Goal: Entertainment & Leisure: Browse casually

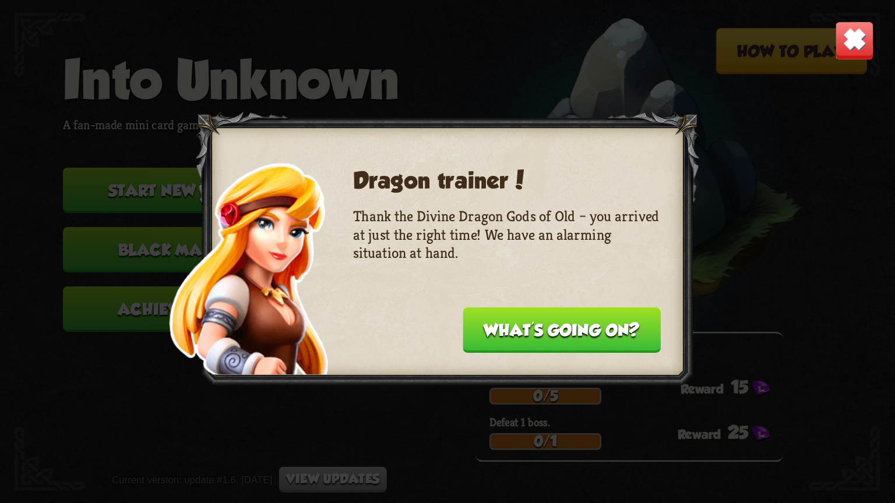
click at [573, 315] on button "What's going on?" at bounding box center [562, 330] width 198 height 45
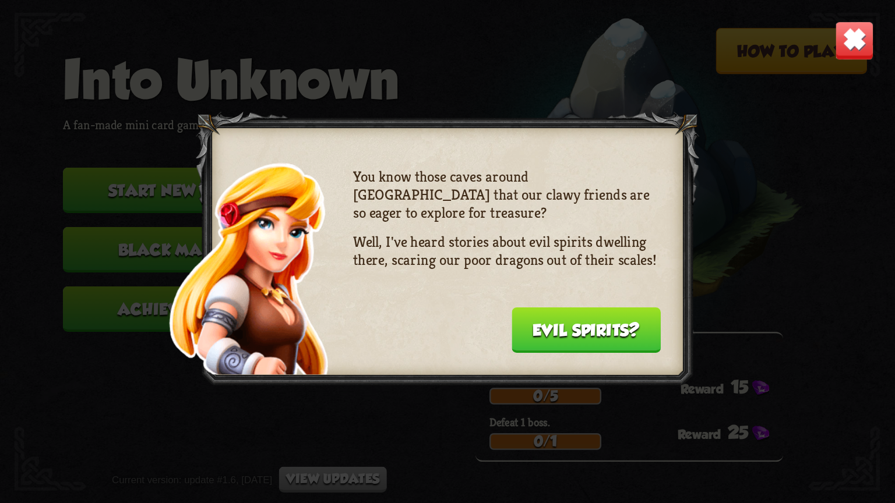
click at [577, 313] on button "Evil spirits?" at bounding box center [586, 330] width 149 height 45
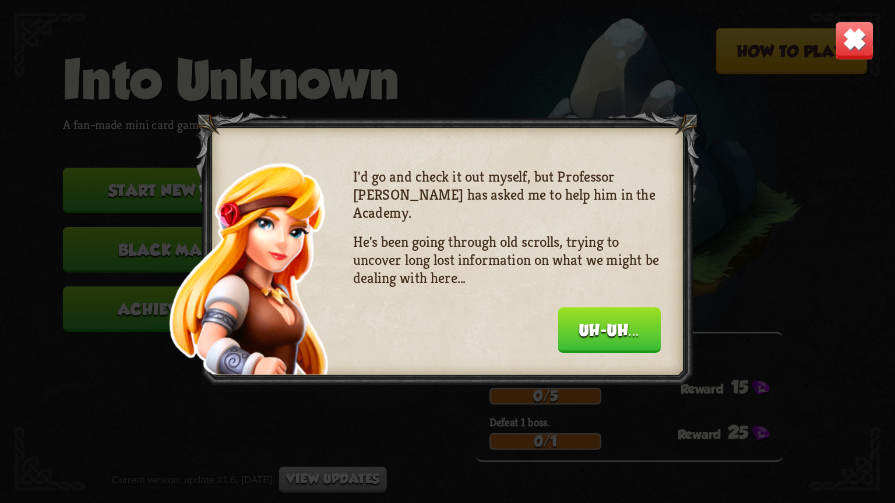
click at [851, 37] on img at bounding box center [854, 40] width 39 height 39
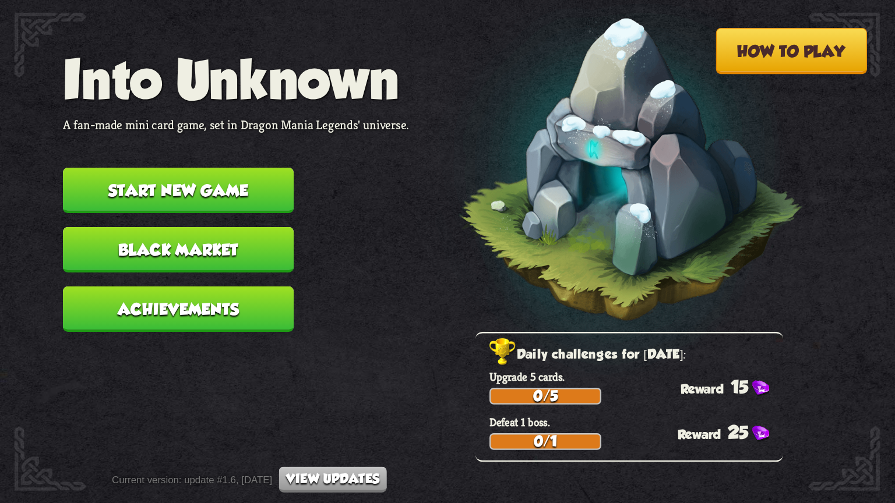
click at [746, 59] on button "How to play" at bounding box center [790, 51] width 151 height 46
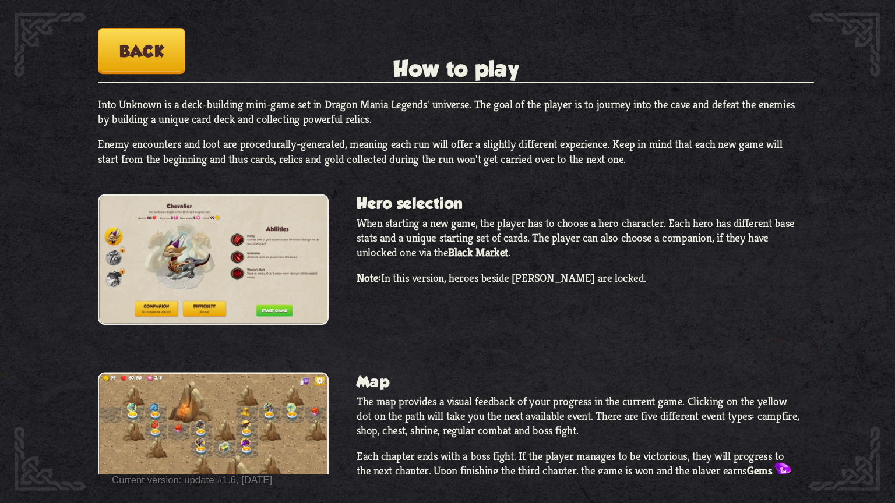
click at [171, 55] on button "Back" at bounding box center [141, 51] width 87 height 46
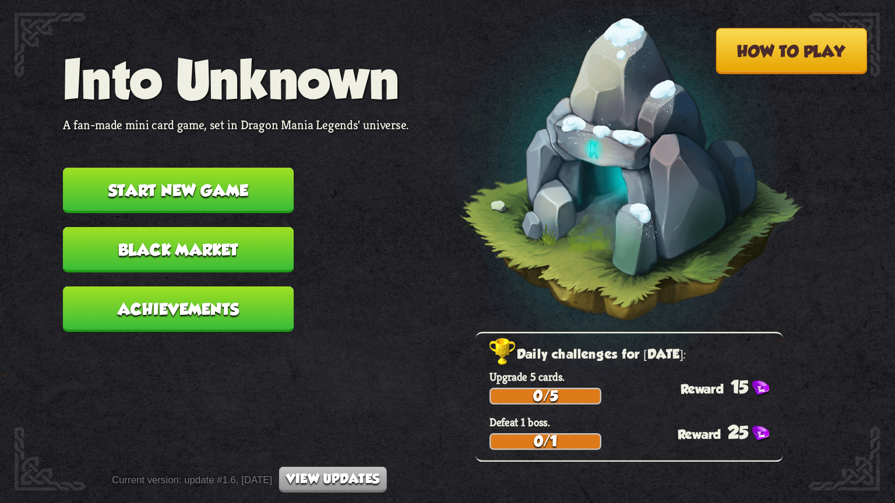
click at [177, 181] on button "Start new game" at bounding box center [178, 190] width 231 height 45
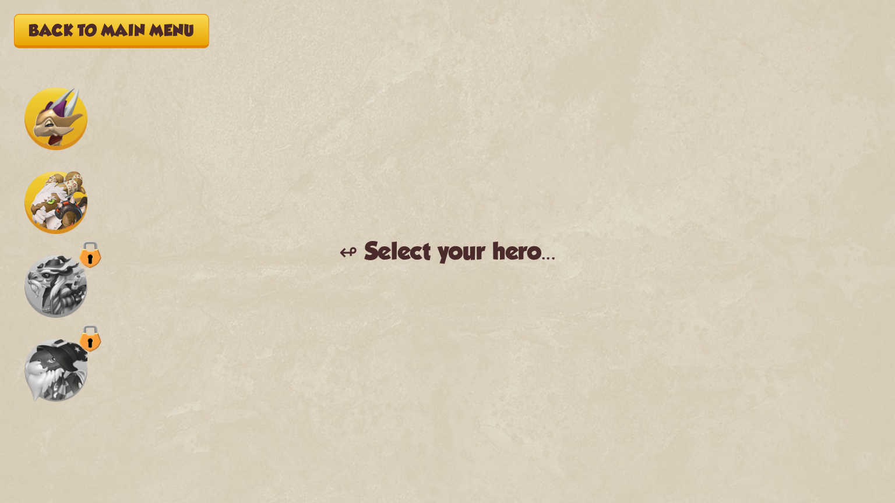
click at [45, 115] on img at bounding box center [55, 118] width 63 height 63
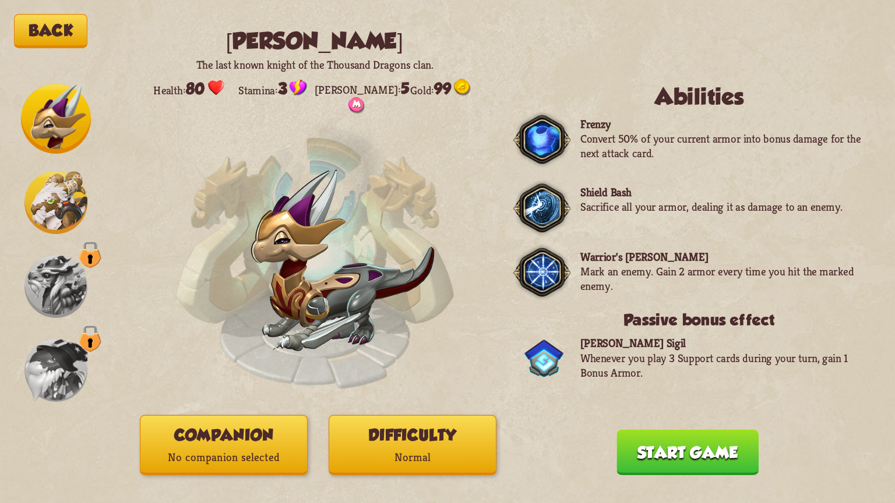
click at [58, 166] on div at bounding box center [56, 252] width 70 height 336
click at [62, 188] on img at bounding box center [55, 202] width 63 height 63
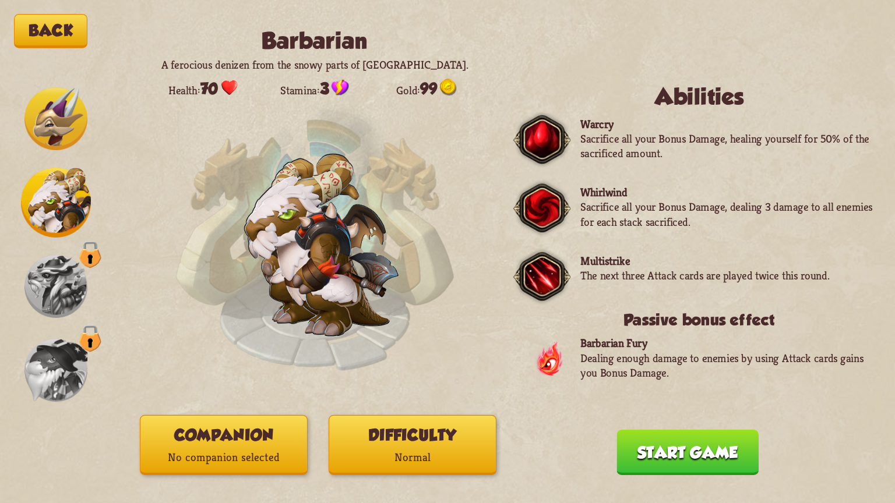
click at [63, 125] on img at bounding box center [55, 118] width 63 height 63
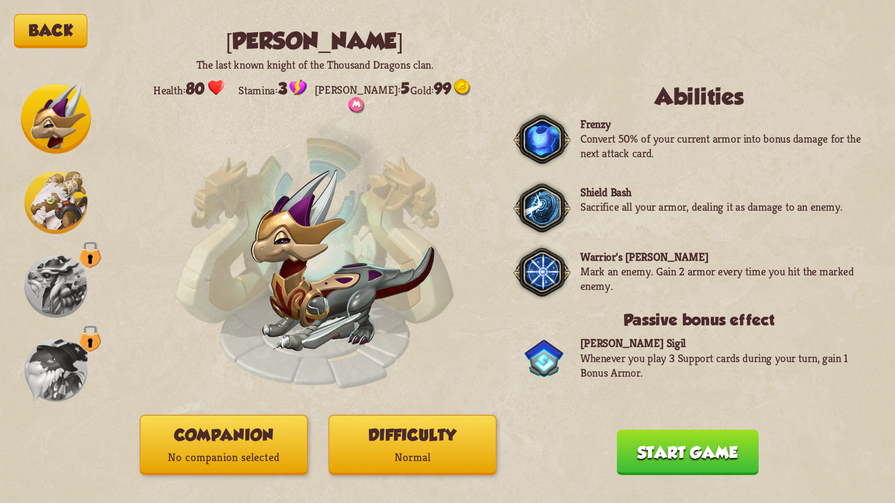
click at [64, 214] on img at bounding box center [55, 202] width 63 height 63
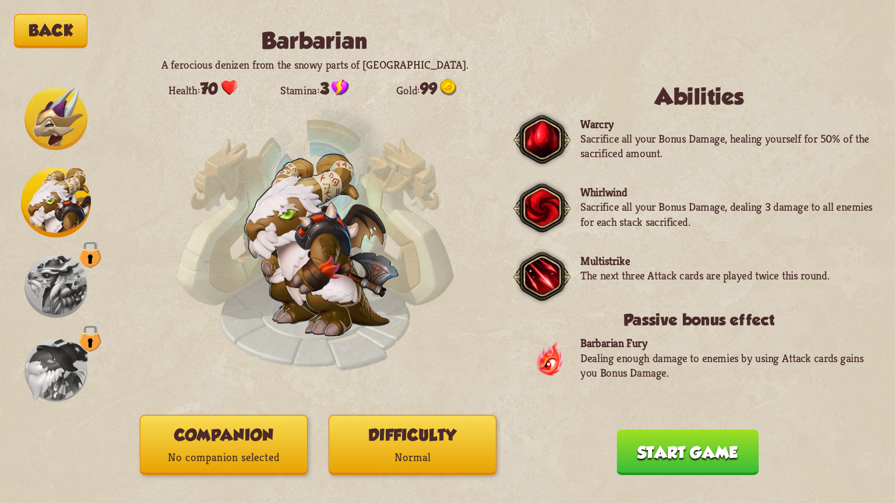
click at [50, 117] on img at bounding box center [55, 118] width 63 height 63
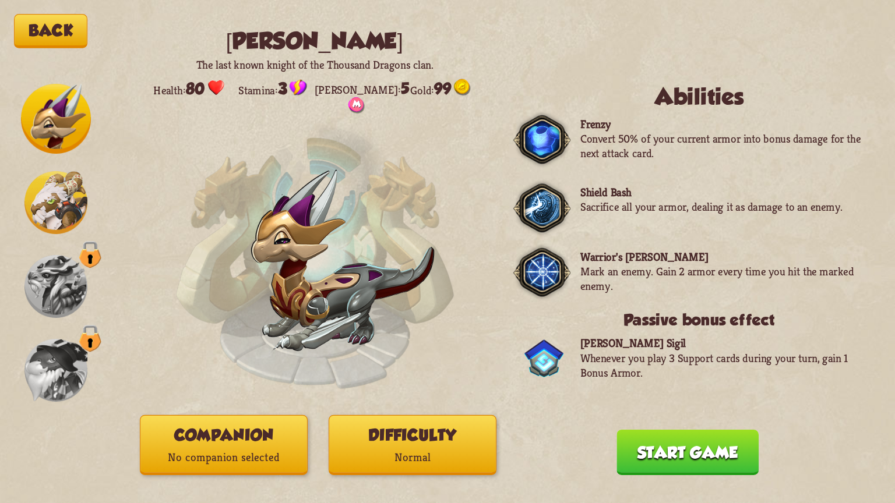
click at [246, 454] on p "No companion selected" at bounding box center [223, 458] width 167 height 22
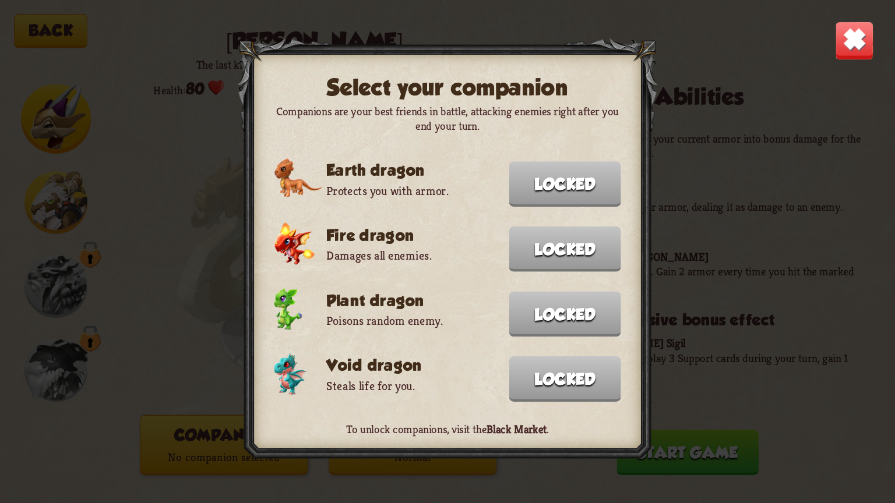
click at [384, 487] on div "Select your companion Companions are your best friends in battle, attacking ene…" at bounding box center [447, 251] width 895 height 503
click at [721, 133] on div "Select your companion Companions are your best friends in battle, attacking ene…" at bounding box center [447, 251] width 895 height 503
click at [860, 28] on img at bounding box center [854, 40] width 39 height 39
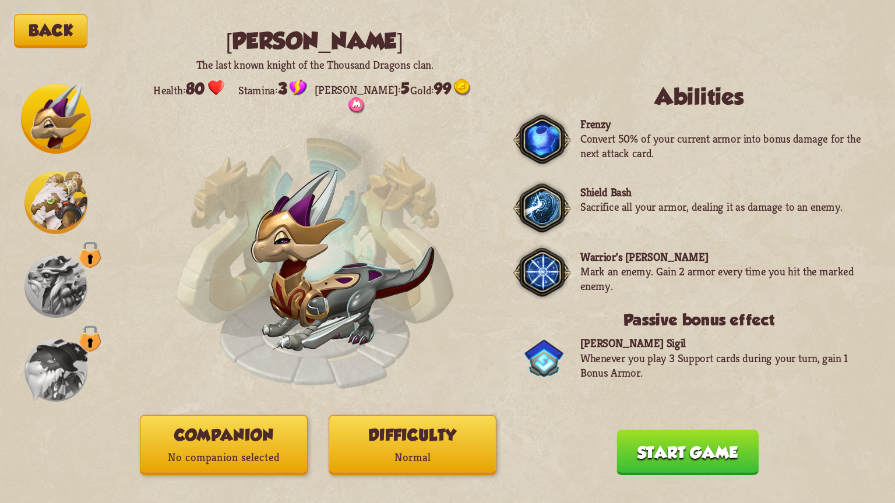
click at [410, 437] on button "Difficulty Normal" at bounding box center [413, 445] width 168 height 60
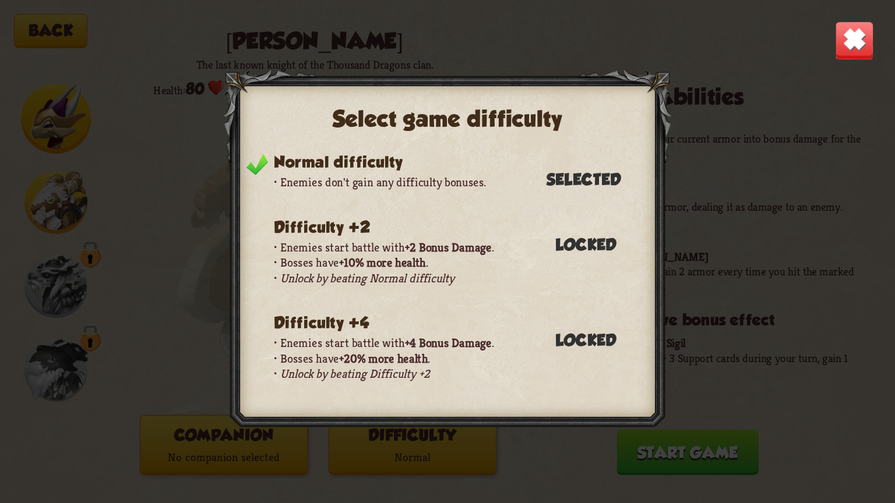
click at [703, 153] on div "Select game difficulty Normal difficulty Enemies don't gain any difficulty bonu…" at bounding box center [447, 251] width 895 height 503
click at [783, 409] on div "Select game difficulty Normal difficulty Enemies don't gain any difficulty bonu…" at bounding box center [447, 251] width 895 height 503
click at [692, 442] on div "Select game difficulty Normal difficulty Enemies don't gain any difficulty bonu…" at bounding box center [447, 251] width 895 height 503
click at [853, 39] on img at bounding box center [854, 40] width 39 height 39
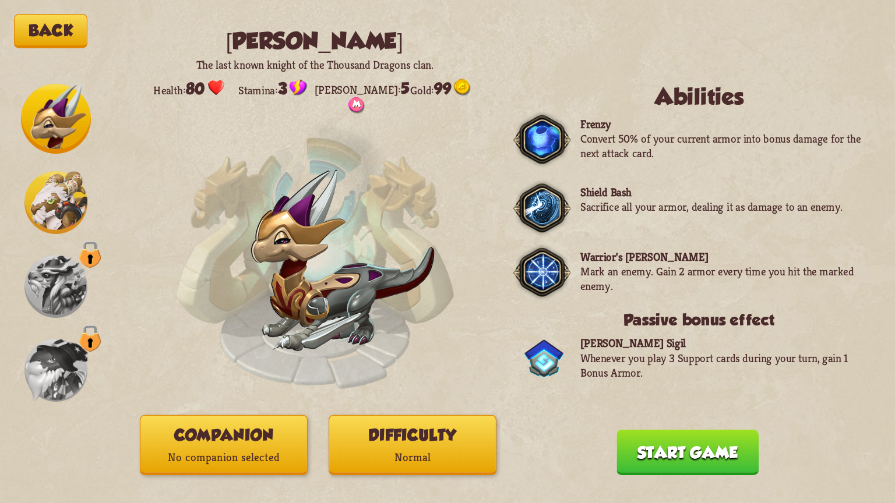
click at [708, 443] on button "Start game" at bounding box center [687, 452] width 142 height 45
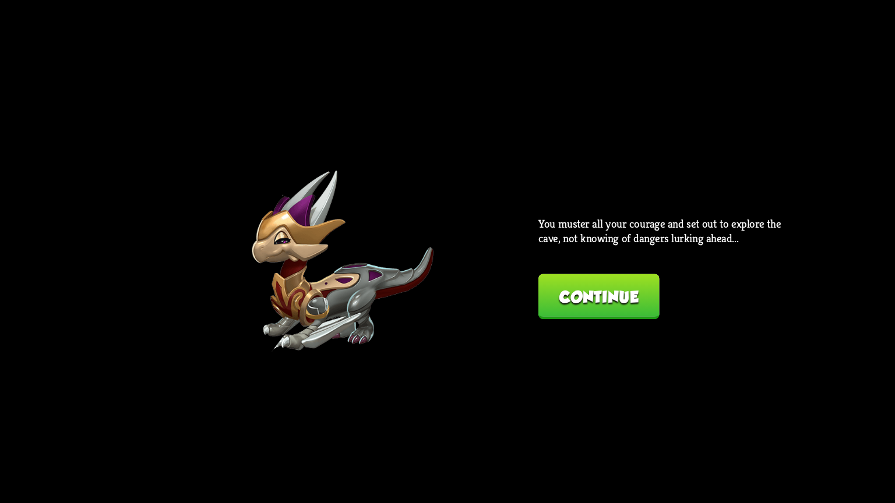
click at [553, 279] on button "Continue" at bounding box center [598, 296] width 121 height 45
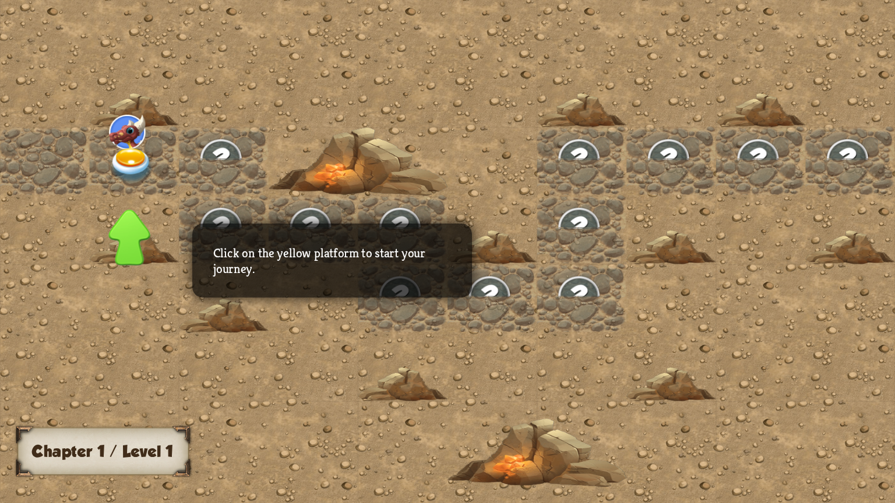
click at [59, 222] on div at bounding box center [581, 251] width 1163 height 523
click at [129, 153] on img at bounding box center [131, 165] width 45 height 35
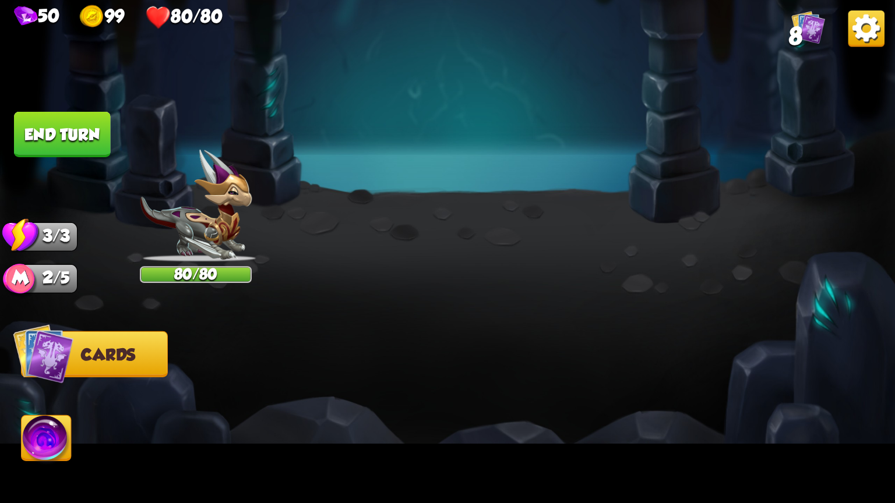
click at [723, 376] on button "Back to combat" at bounding box center [699, 398] width 182 height 45
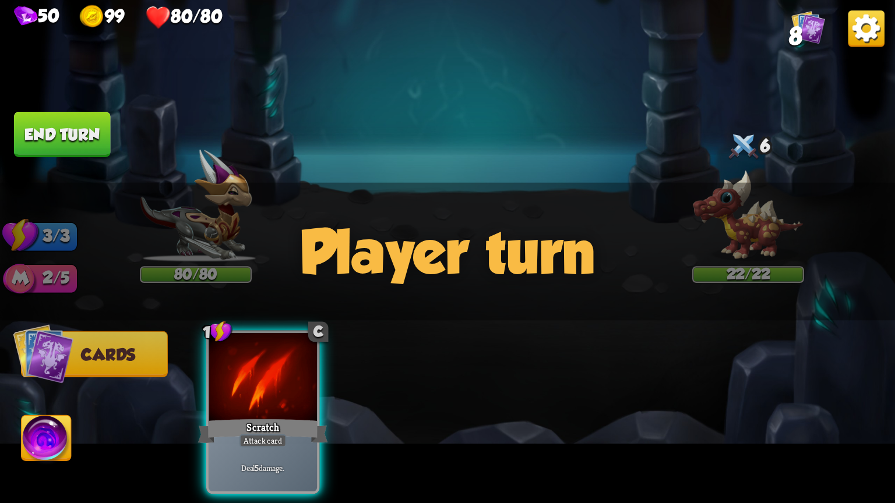
click at [755, 219] on div "Player turn" at bounding box center [447, 251] width 895 height 137
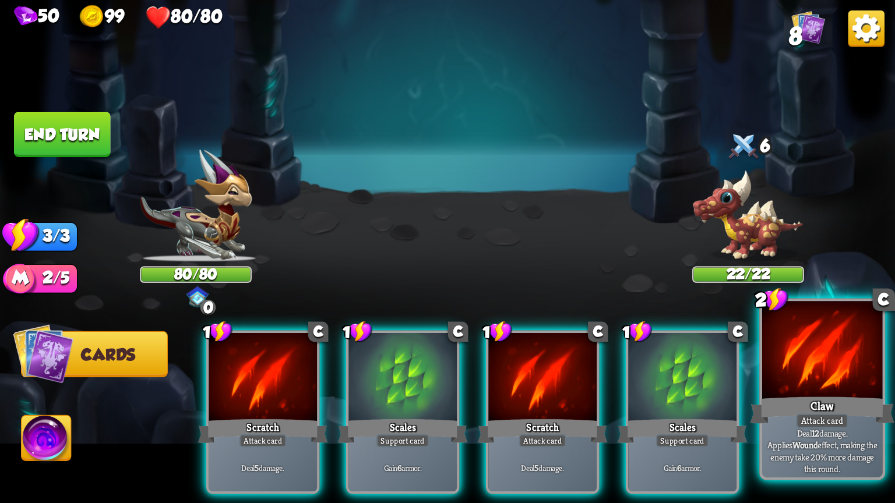
click at [818, 439] on b "Wound" at bounding box center [805, 445] width 26 height 12
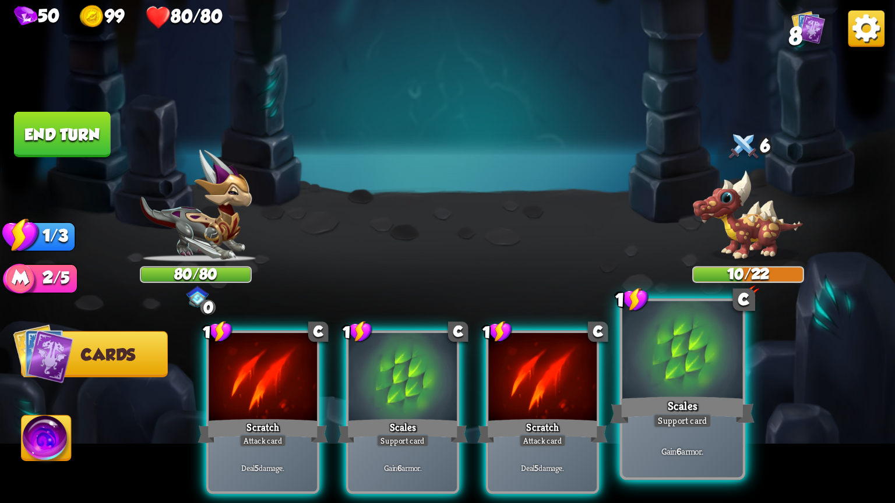
click at [696, 400] on div "Scales" at bounding box center [682, 410] width 144 height 32
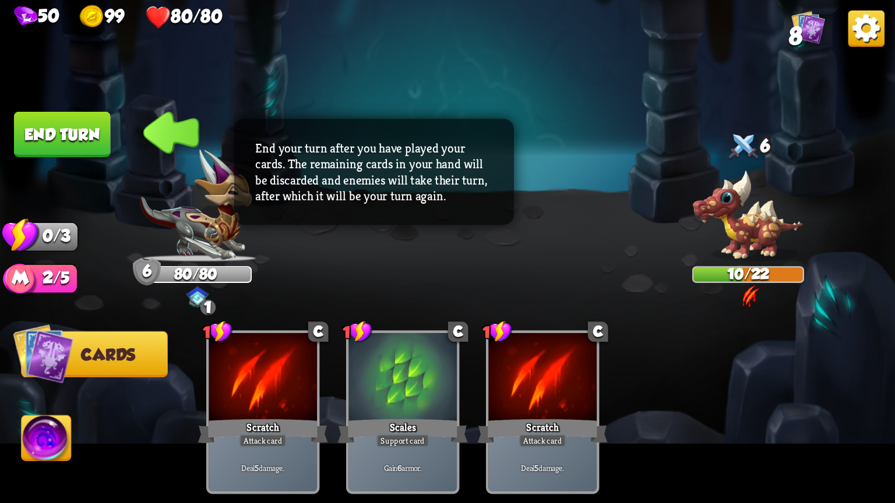
click at [51, 115] on button "End turn" at bounding box center [62, 134] width 97 height 45
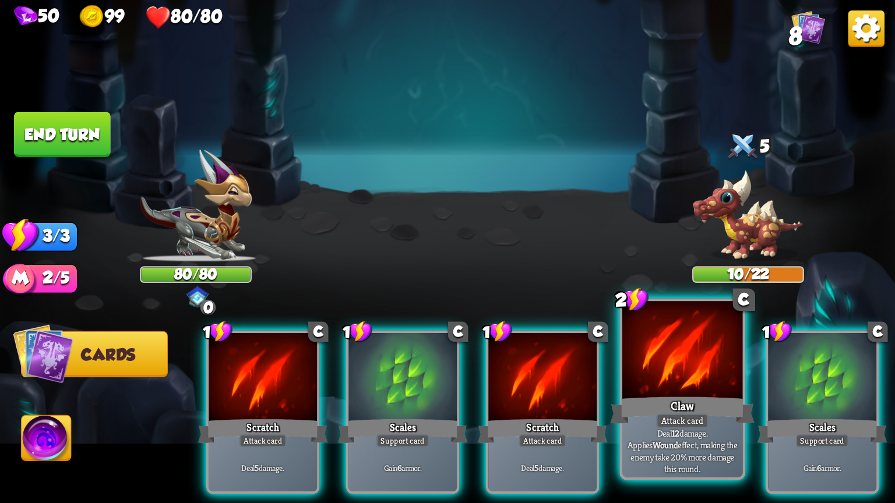
click at [683, 381] on div at bounding box center [682, 351] width 120 height 101
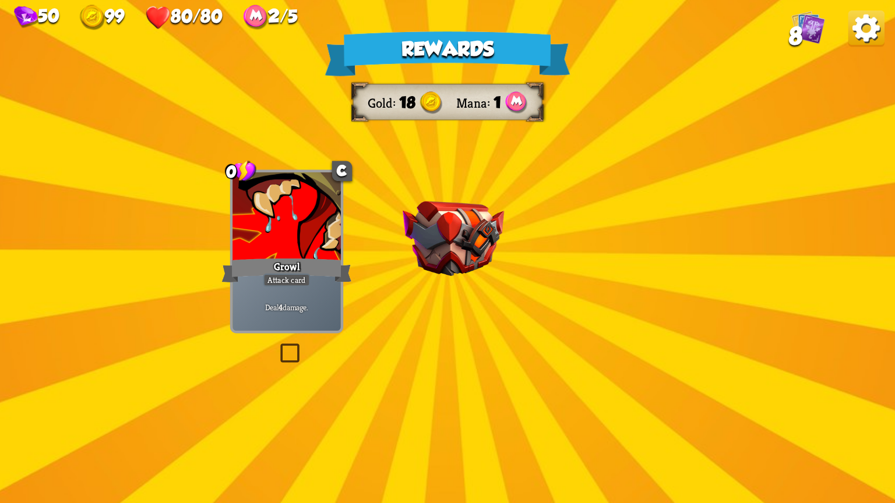
click at [458, 198] on div "Rewards Gold 18 Mana 1 Select a card 0 C Growl Attack card Deal 4 damage. 1 C S…" at bounding box center [447, 251] width 895 height 503
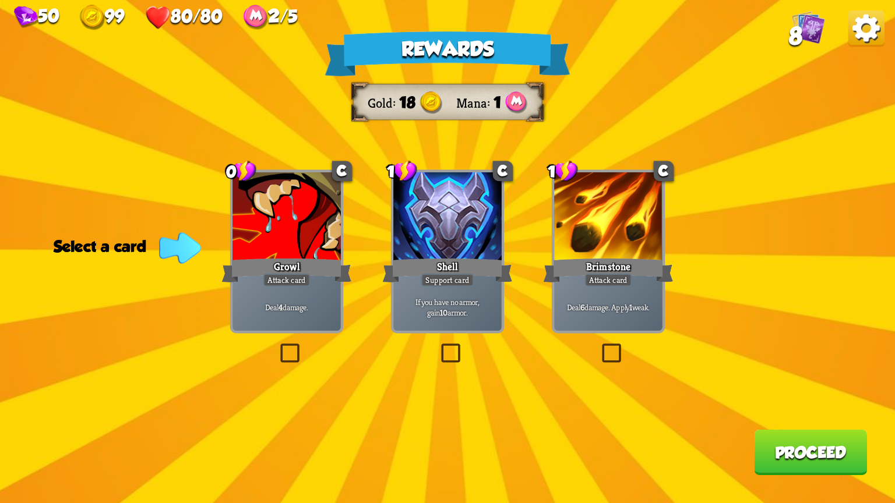
click at [599, 346] on label at bounding box center [599, 346] width 0 height 0
click at [0, 0] on input "checkbox" at bounding box center [0, 0] width 0 height 0
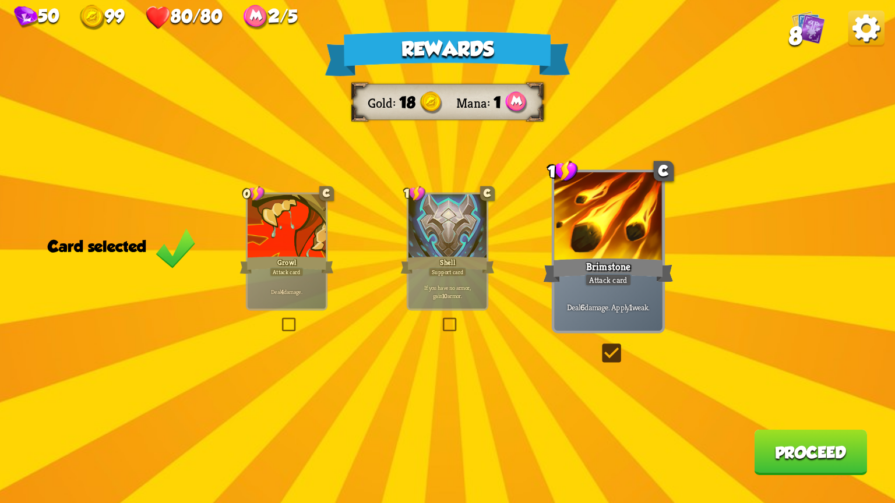
click at [599, 346] on label at bounding box center [599, 346] width 0 height 0
click at [0, 0] on input "checkbox" at bounding box center [0, 0] width 0 height 0
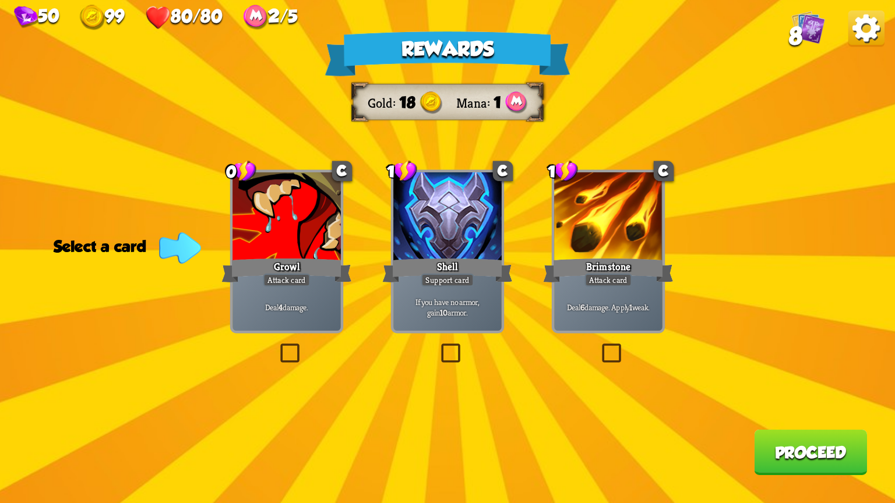
click at [438, 346] on label at bounding box center [438, 346] width 0 height 0
click at [0, 0] on input "checkbox" at bounding box center [0, 0] width 0 height 0
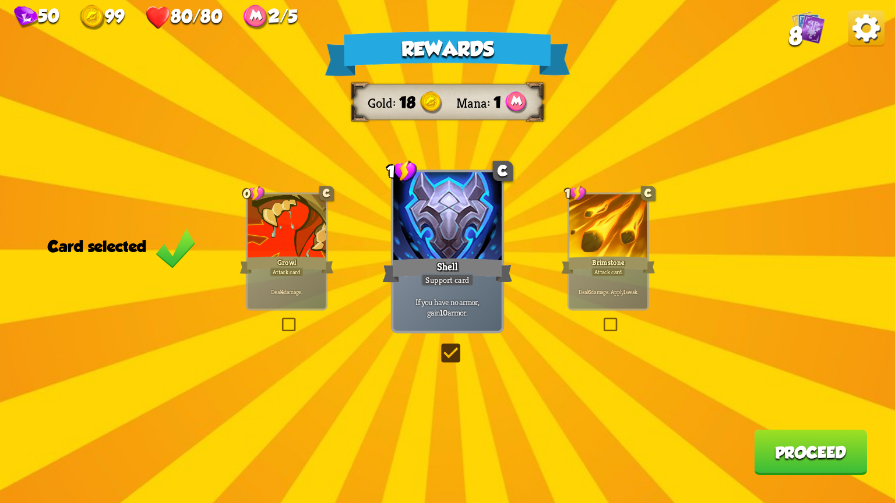
click at [817, 446] on button "Proceed" at bounding box center [810, 452] width 113 height 45
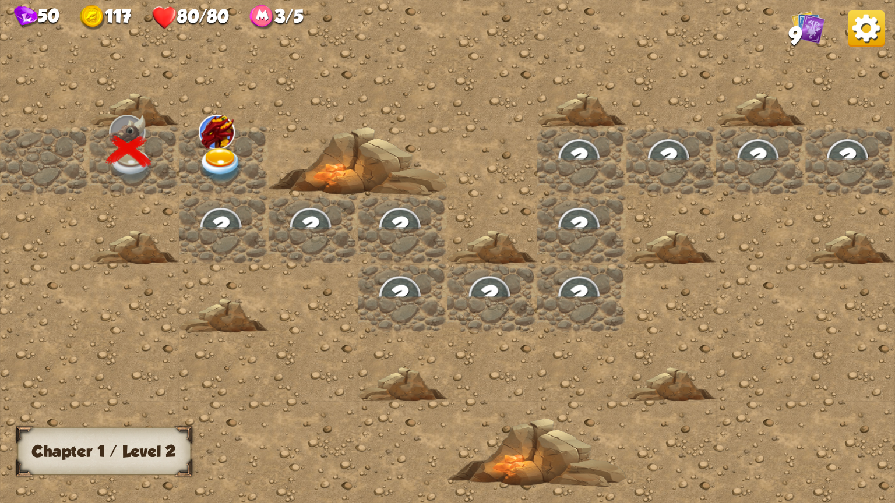
click at [210, 154] on img at bounding box center [221, 165] width 45 height 35
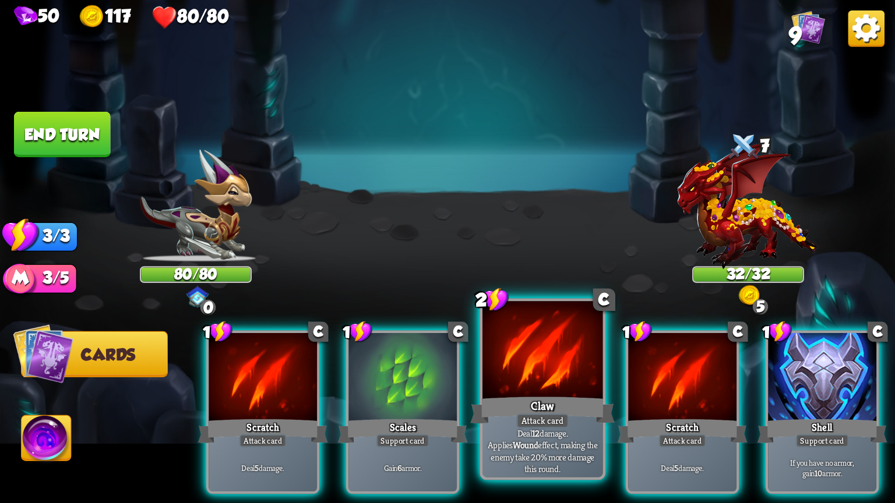
click at [536, 386] on div at bounding box center [542, 351] width 120 height 101
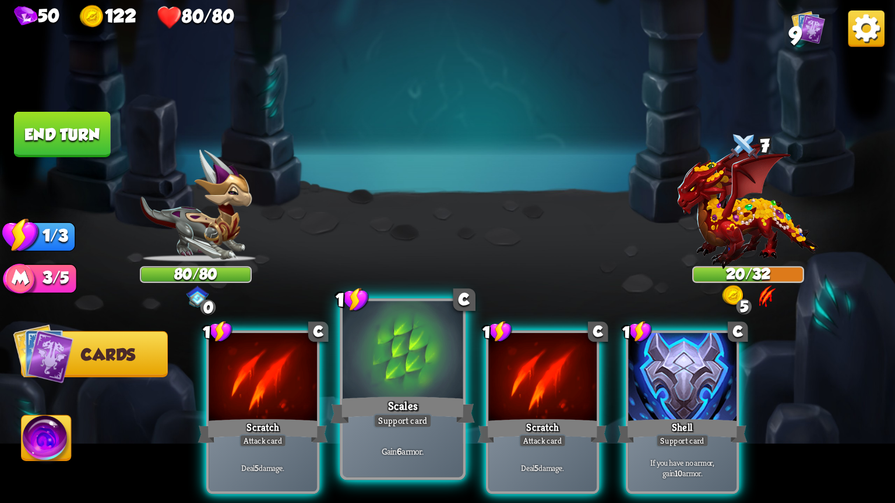
click at [422, 385] on div at bounding box center [403, 351] width 120 height 101
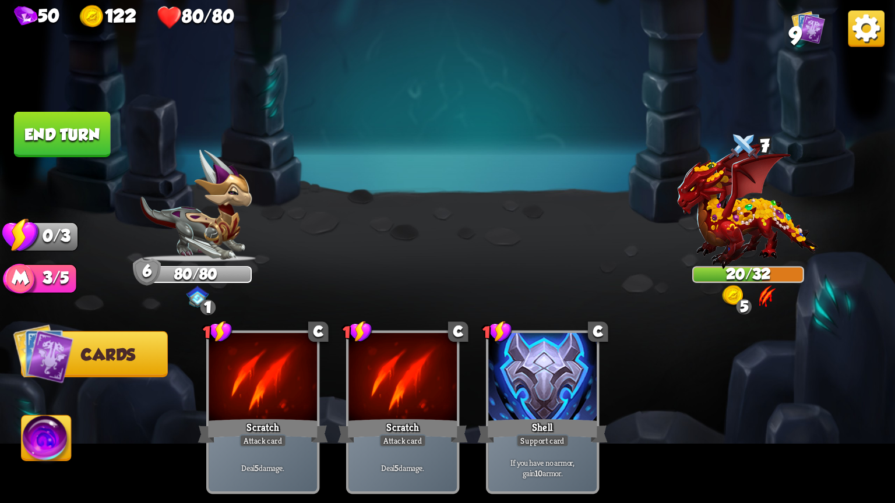
click at [76, 141] on button "End turn" at bounding box center [62, 134] width 97 height 45
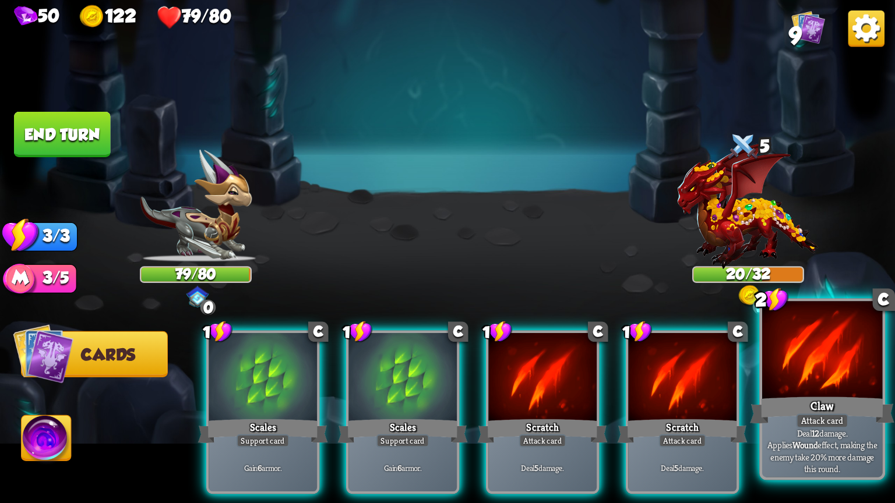
click at [780, 387] on div at bounding box center [822, 351] width 120 height 101
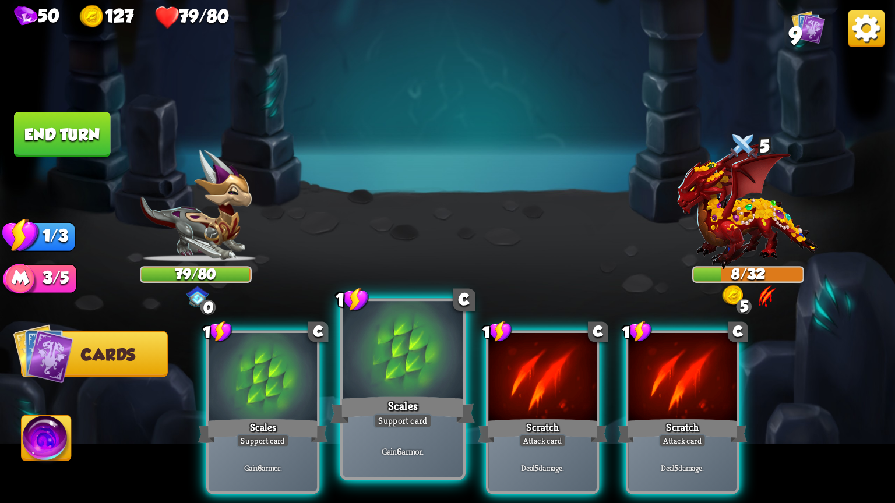
click at [450, 391] on div at bounding box center [403, 351] width 120 height 101
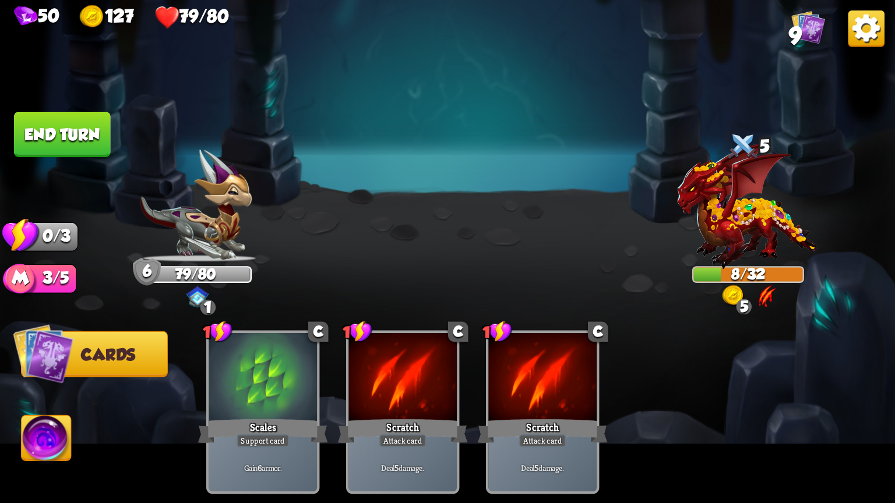
click at [58, 141] on button "End turn" at bounding box center [62, 134] width 97 height 45
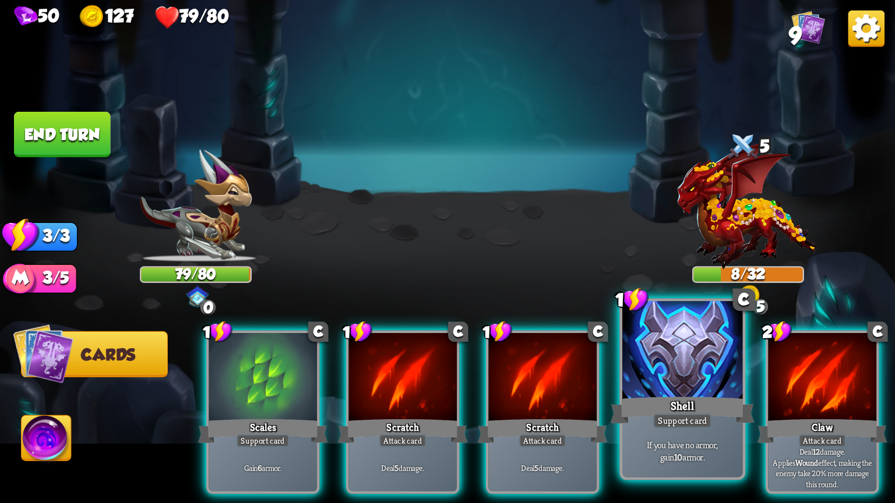
click at [668, 414] on div "Support card" at bounding box center [682, 421] width 59 height 15
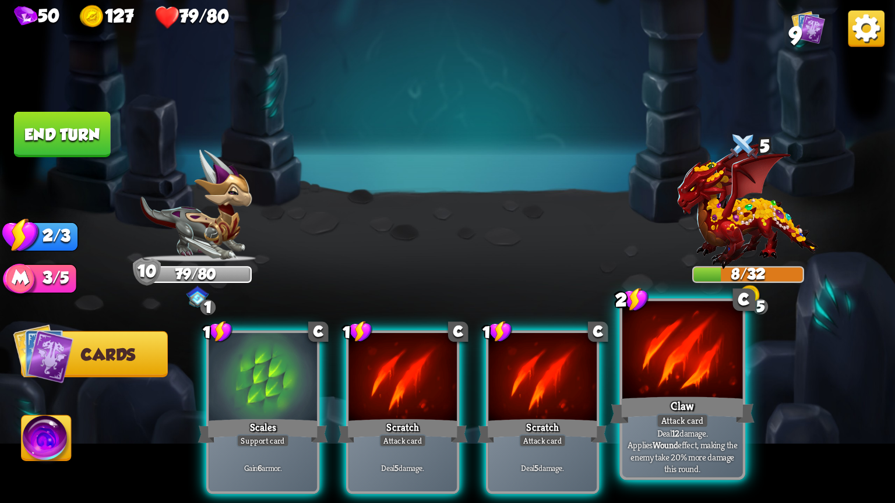
click at [671, 389] on div at bounding box center [682, 351] width 120 height 101
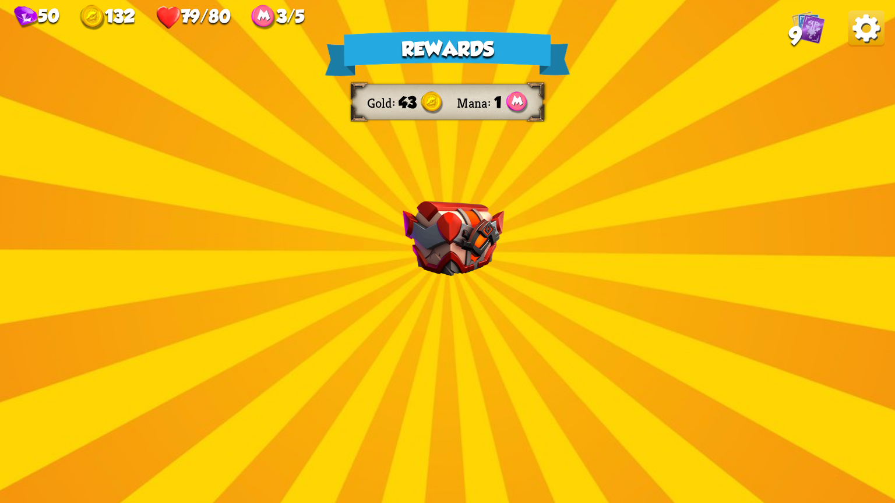
click at [410, 242] on img at bounding box center [453, 239] width 101 height 75
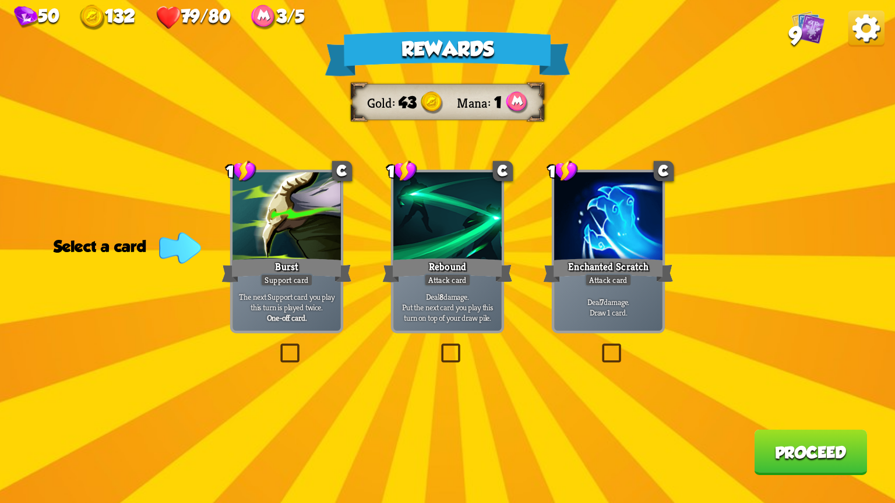
click at [438, 346] on label at bounding box center [438, 346] width 0 height 0
click at [0, 0] on input "checkbox" at bounding box center [0, 0] width 0 height 0
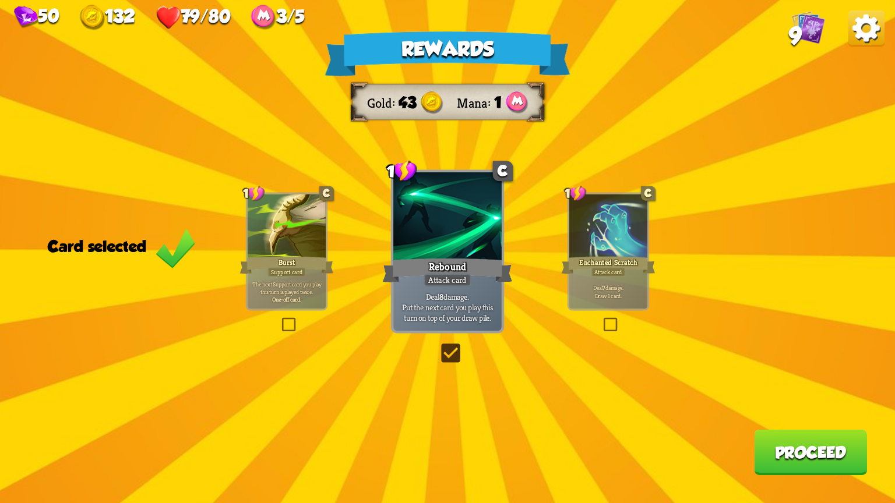
click at [792, 457] on button "Proceed" at bounding box center [810, 452] width 113 height 45
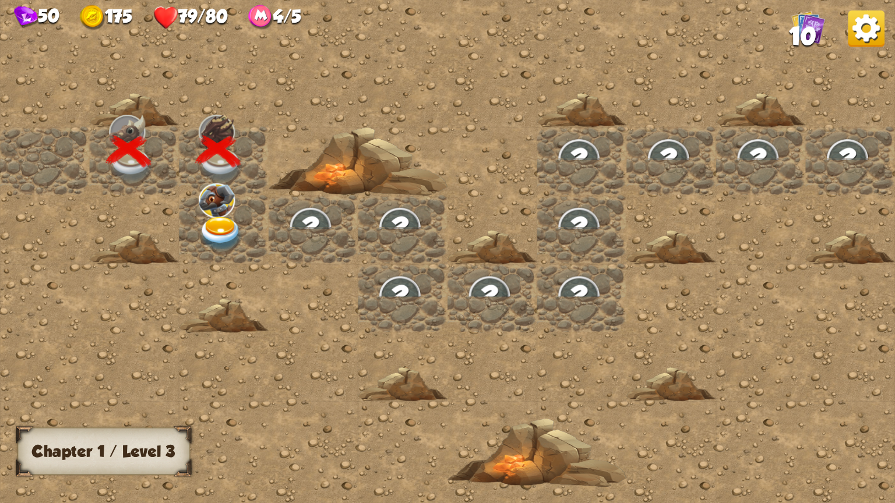
click at [214, 230] on img at bounding box center [221, 234] width 45 height 35
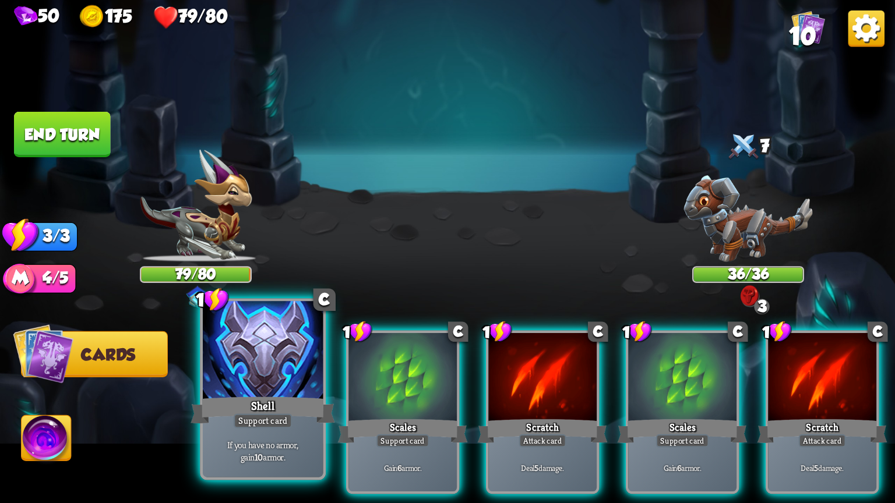
click at [298, 365] on div at bounding box center [263, 351] width 120 height 101
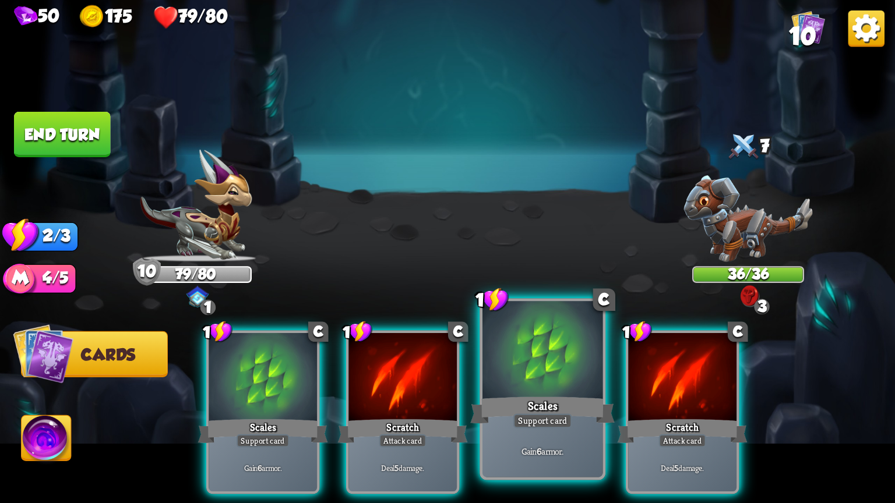
click at [524, 372] on div at bounding box center [542, 351] width 120 height 101
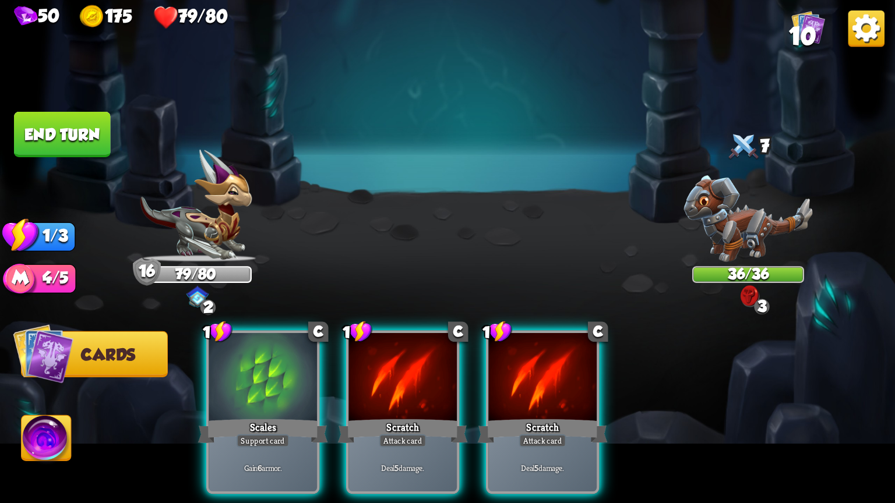
click at [524, 372] on div at bounding box center [542, 378] width 108 height 91
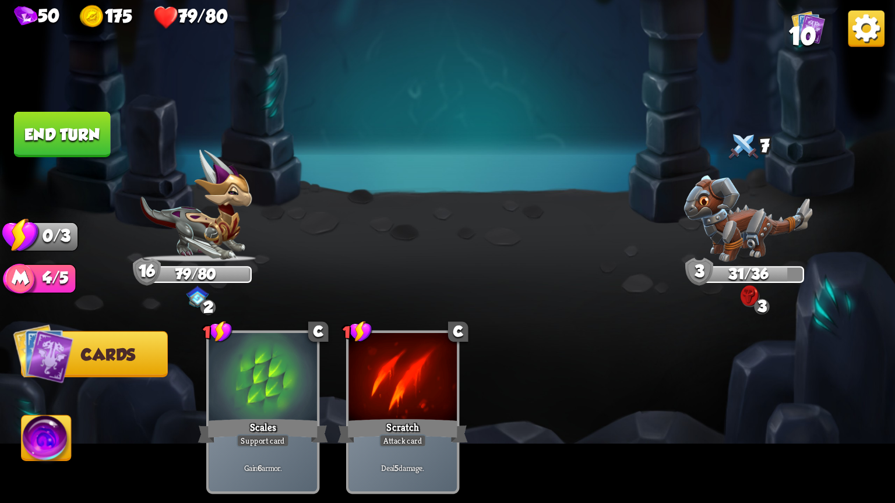
click at [101, 124] on button "End turn" at bounding box center [62, 134] width 97 height 45
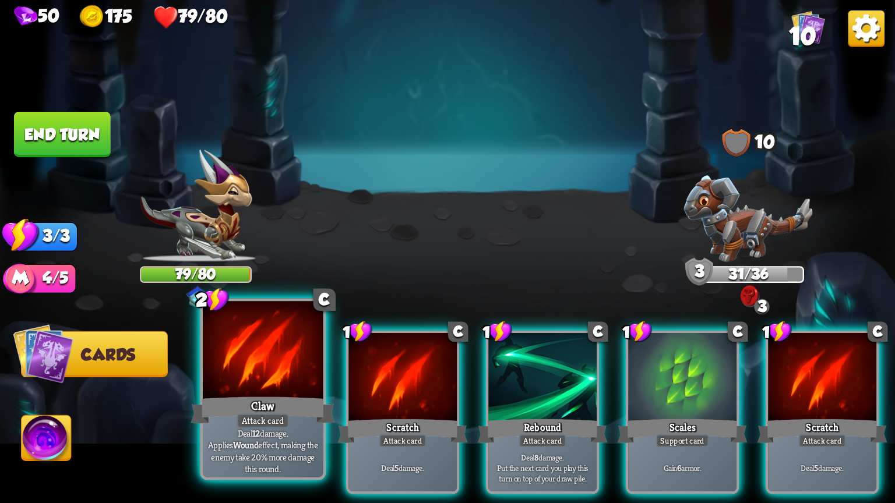
click at [227, 370] on div at bounding box center [263, 351] width 120 height 101
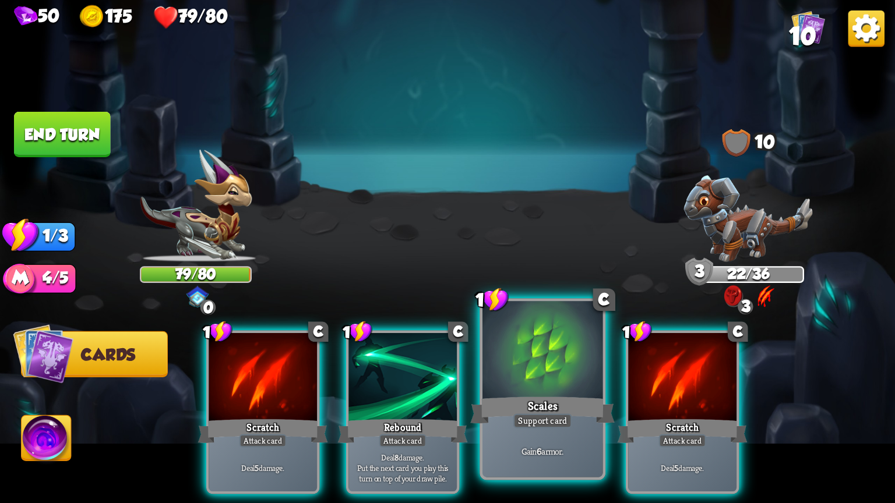
click at [554, 398] on div "Scales" at bounding box center [542, 410] width 144 height 32
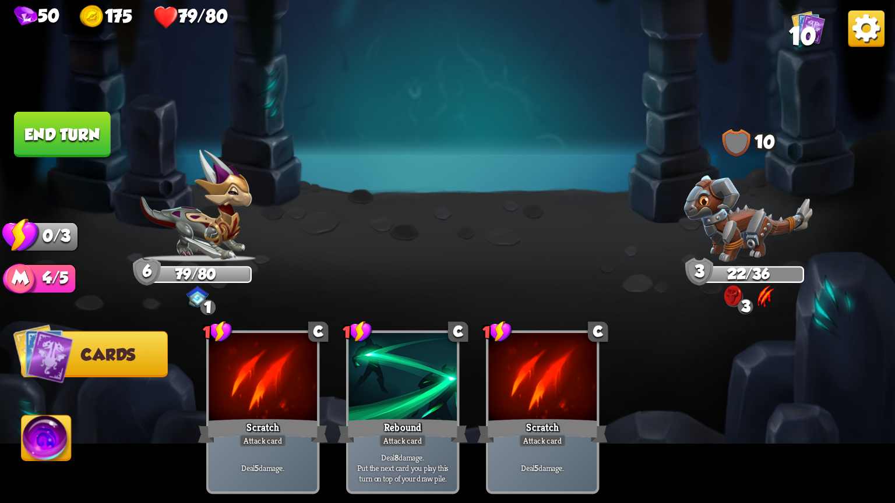
click at [104, 134] on button "End turn" at bounding box center [62, 134] width 97 height 45
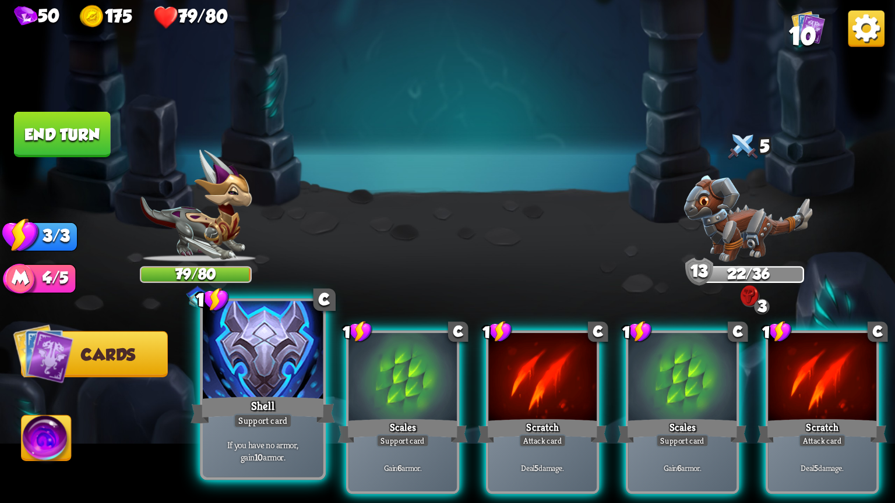
click at [260, 351] on div at bounding box center [263, 351] width 120 height 101
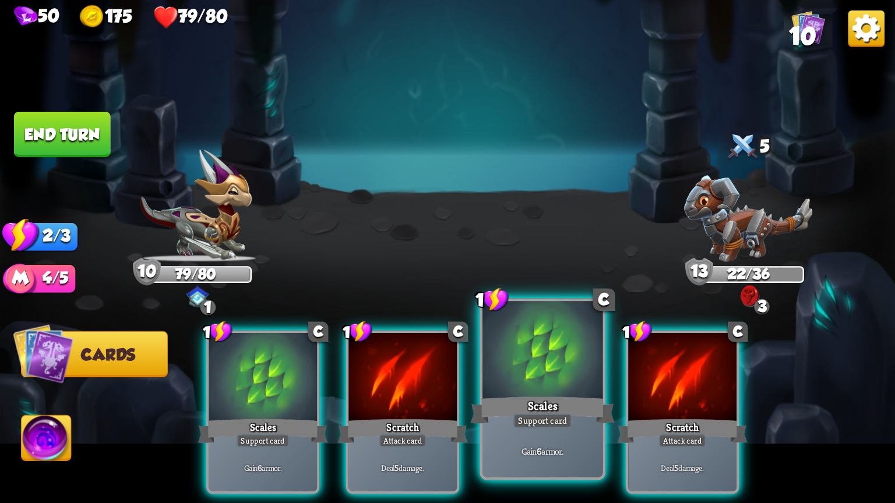
click at [531, 343] on div at bounding box center [542, 351] width 120 height 101
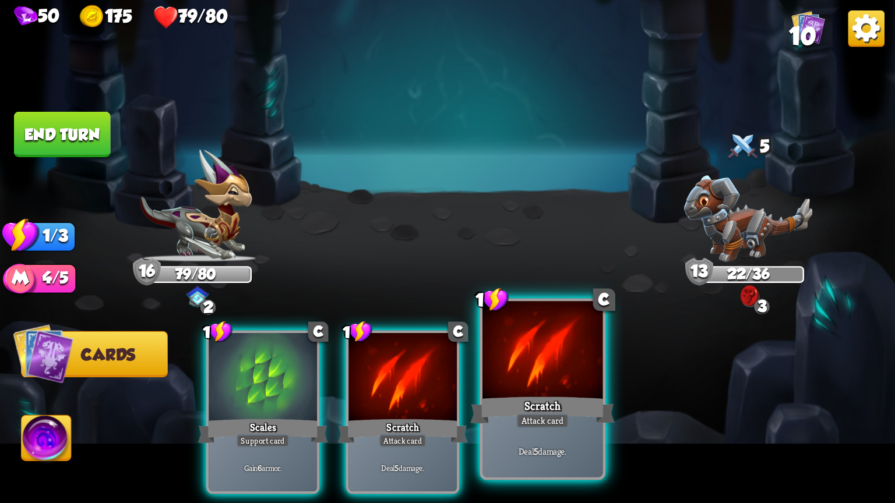
click at [531, 344] on div at bounding box center [542, 351] width 120 height 101
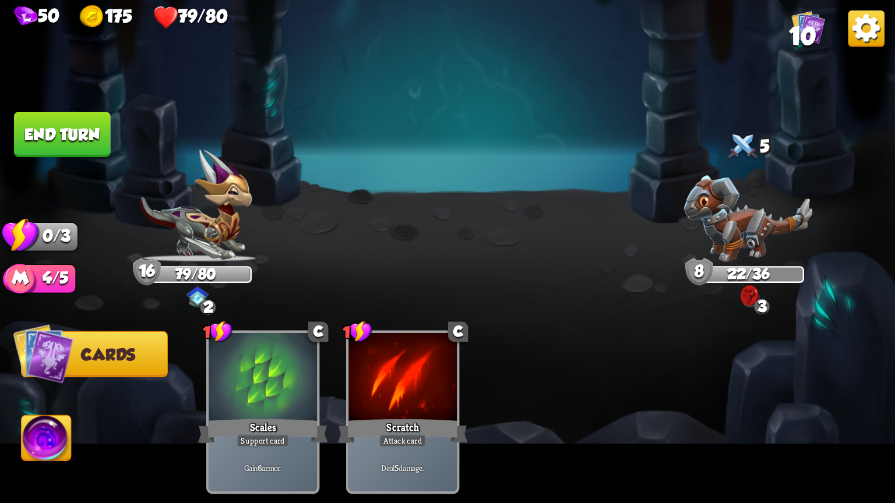
click at [103, 133] on button "End turn" at bounding box center [62, 134] width 97 height 45
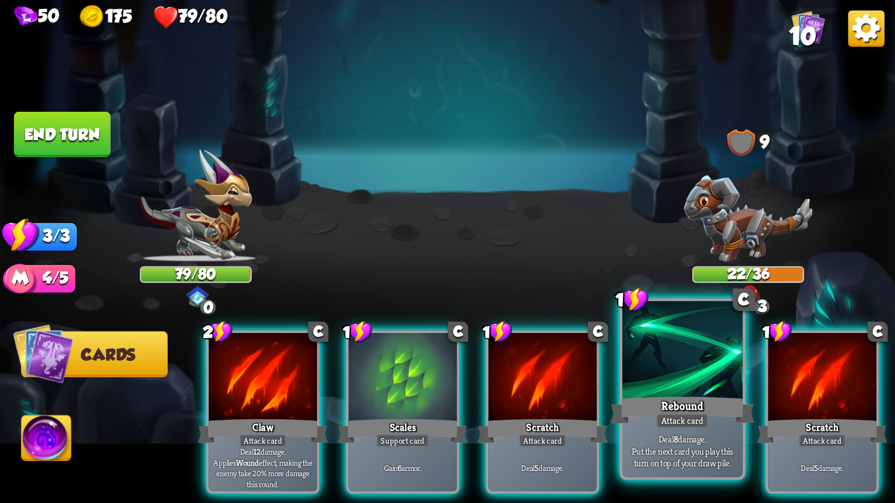
click at [633, 350] on div at bounding box center [682, 351] width 120 height 101
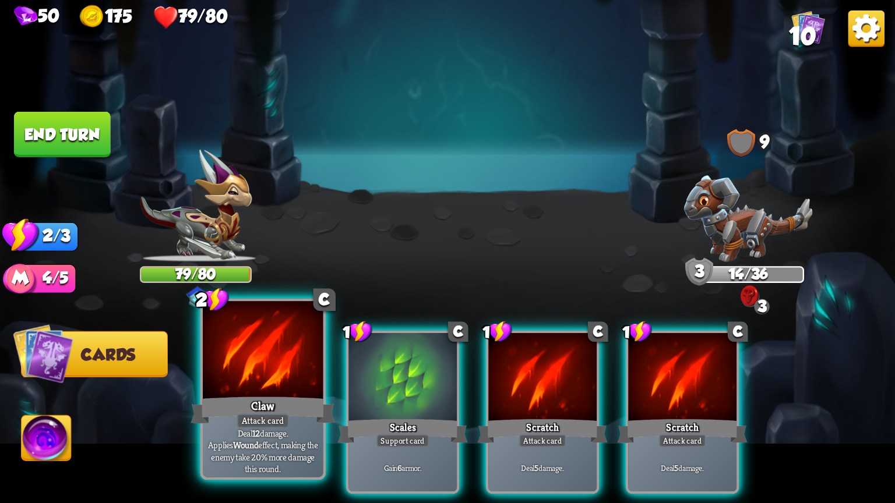
click at [260, 372] on div at bounding box center [263, 351] width 120 height 101
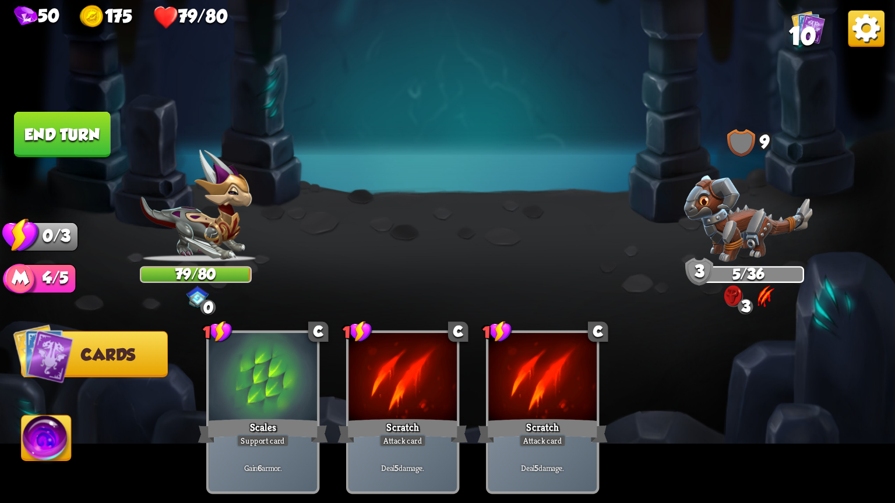
click at [97, 126] on button "End turn" at bounding box center [62, 134] width 97 height 45
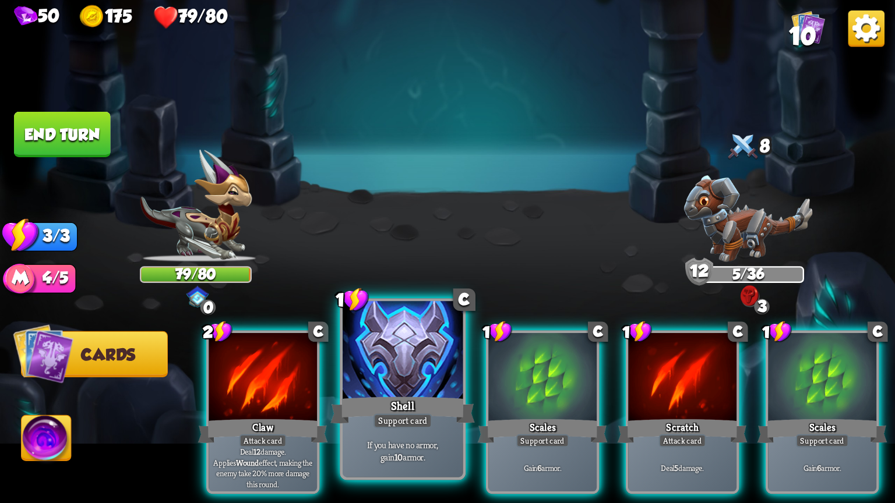
click at [352, 375] on div at bounding box center [403, 351] width 120 height 101
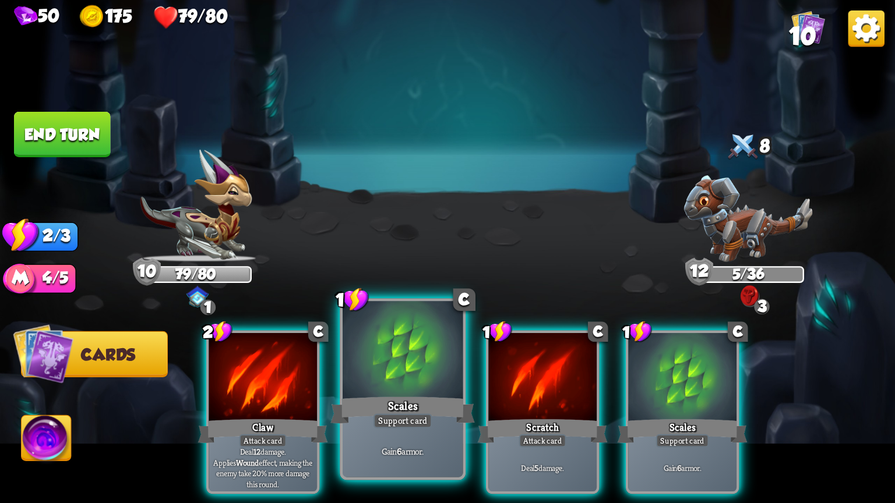
click at [404, 369] on div at bounding box center [403, 351] width 120 height 101
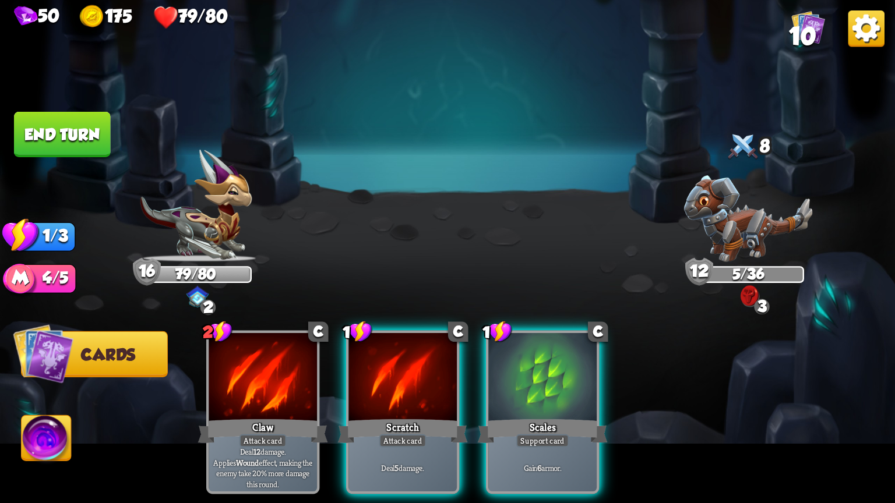
click at [86, 137] on button "End turn" at bounding box center [62, 134] width 97 height 45
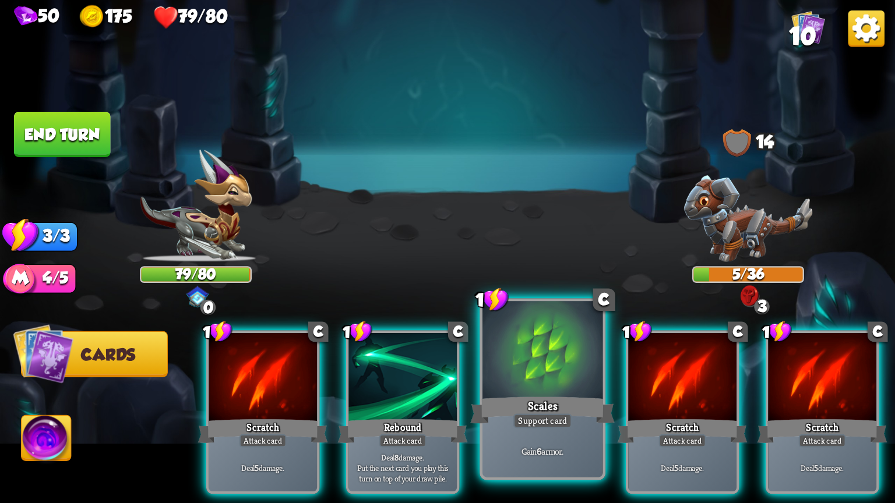
click at [558, 385] on div at bounding box center [542, 351] width 120 height 101
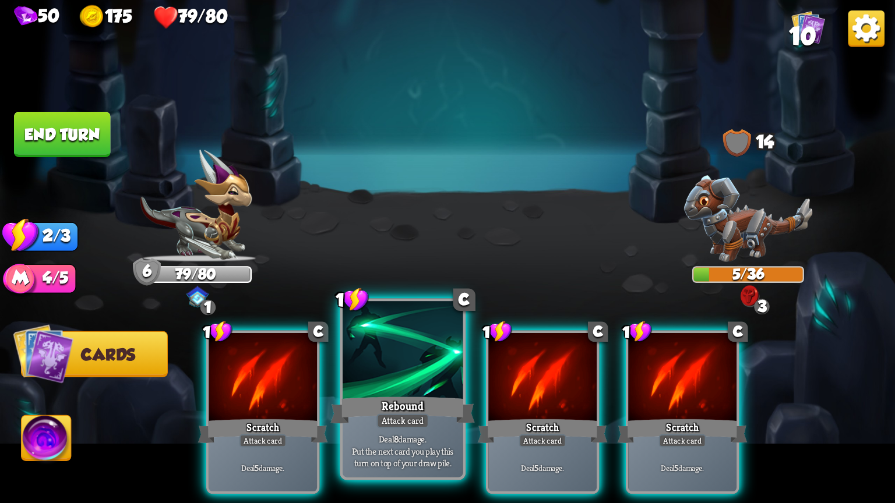
click at [399, 393] on div at bounding box center [403, 351] width 120 height 101
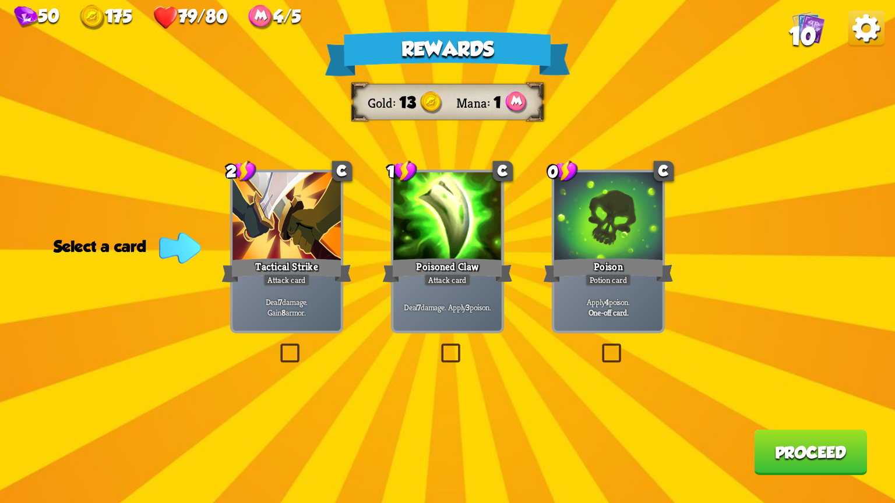
click at [277, 346] on label at bounding box center [277, 346] width 0 height 0
click at [0, 0] on input "checkbox" at bounding box center [0, 0] width 0 height 0
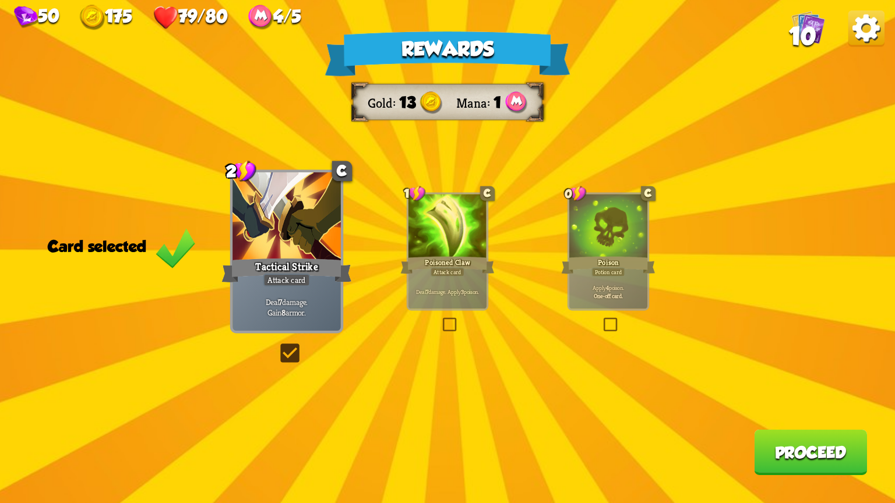
click at [765, 444] on button "Proceed" at bounding box center [810, 452] width 113 height 45
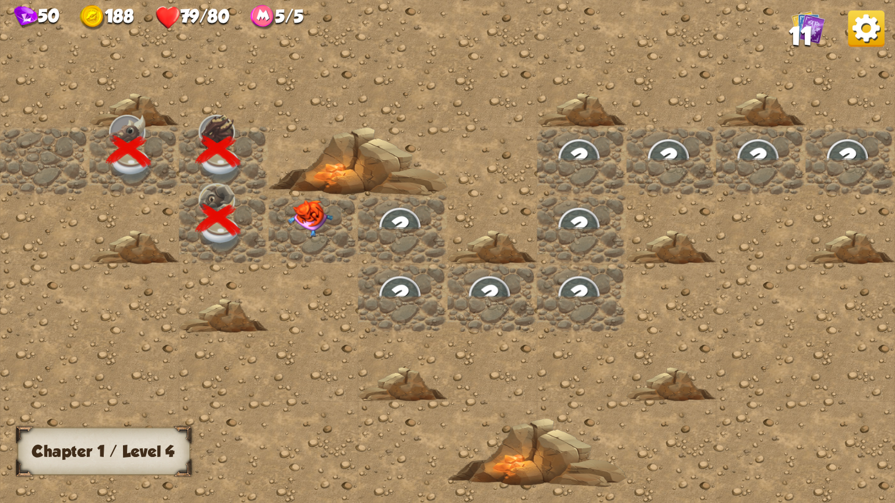
click at [315, 229] on img at bounding box center [310, 218] width 45 height 37
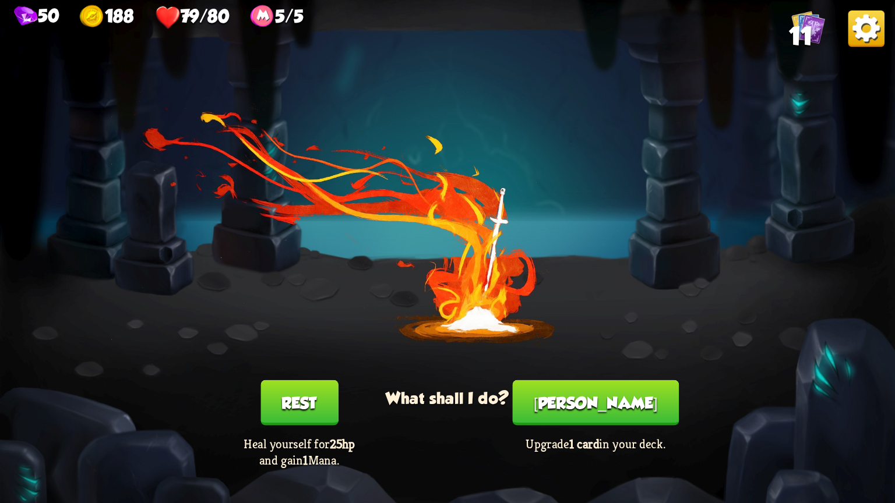
click at [591, 412] on button "[PERSON_NAME]" at bounding box center [596, 402] width 166 height 45
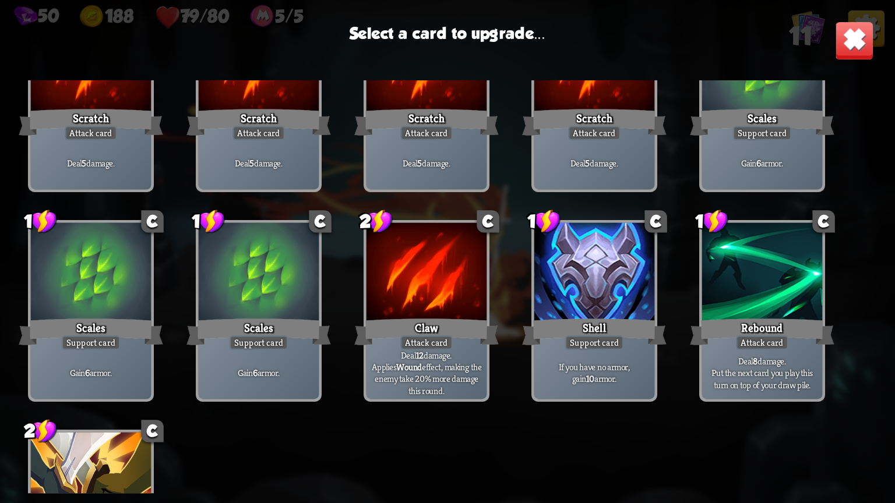
scroll to position [92, 0]
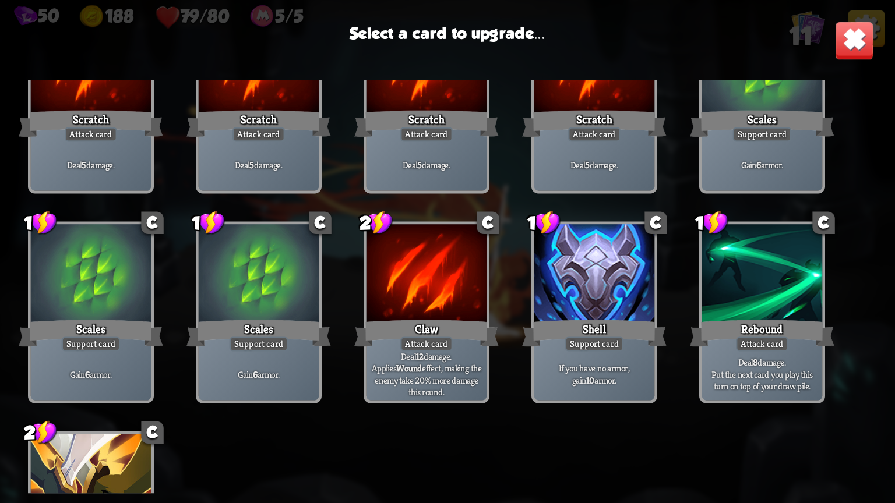
click at [479, 259] on div at bounding box center [426, 274] width 120 height 101
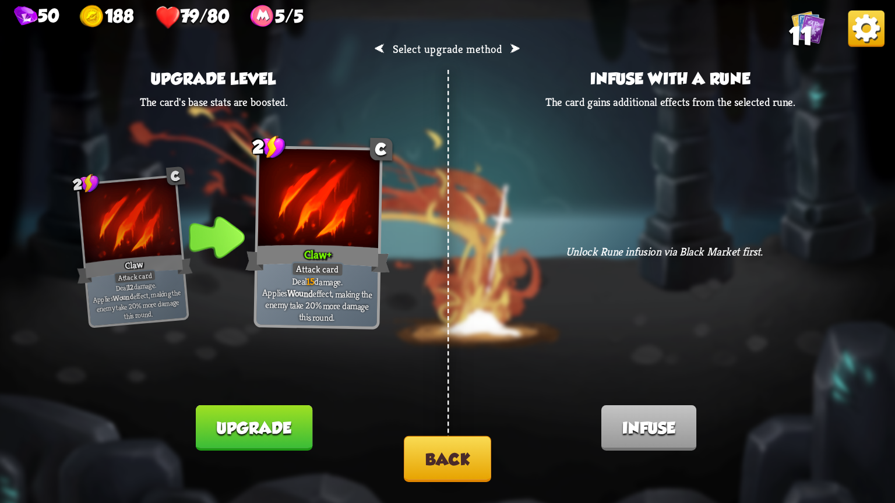
click at [407, 452] on button "Back" at bounding box center [447, 459] width 87 height 46
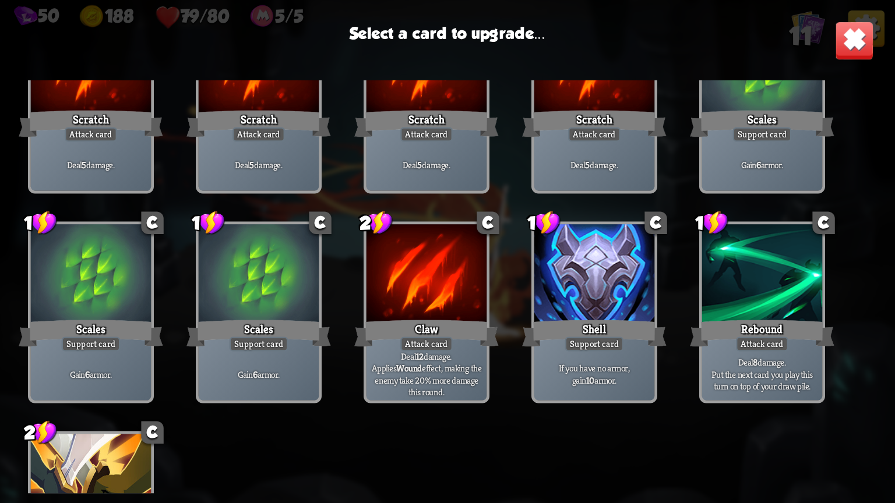
click at [578, 339] on div "Support card" at bounding box center [594, 344] width 59 height 15
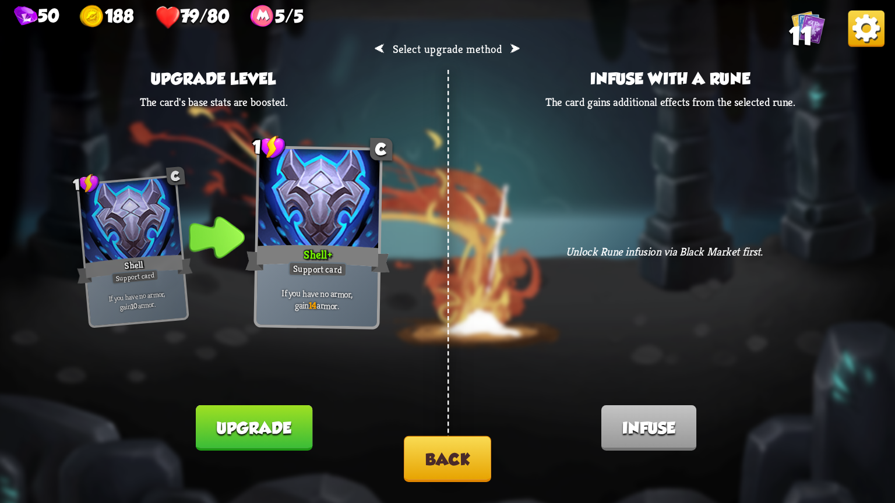
click at [435, 448] on button "Back" at bounding box center [447, 459] width 87 height 46
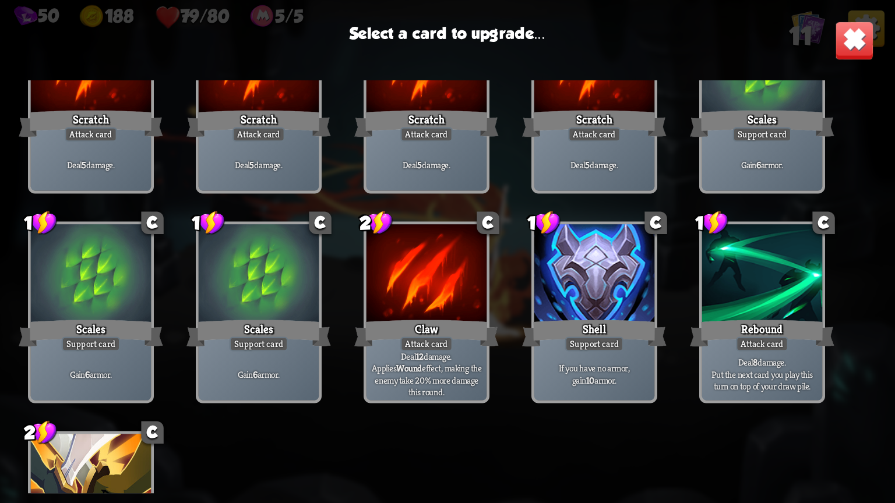
scroll to position [192, 0]
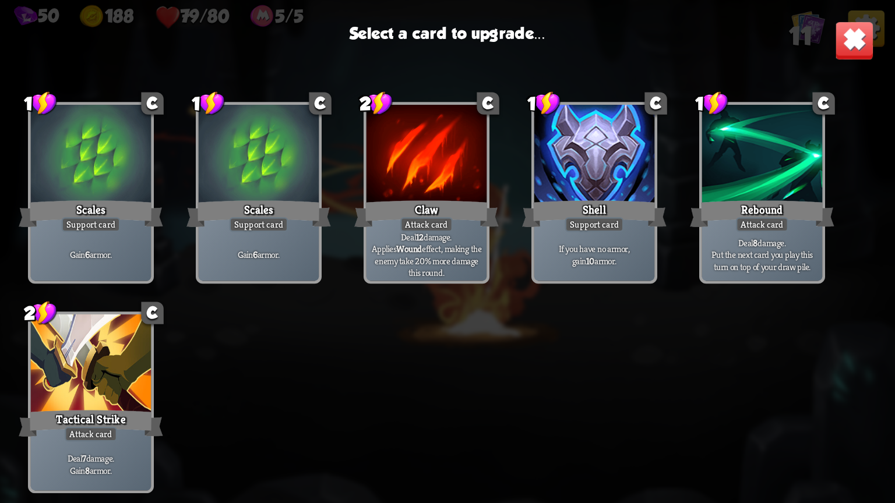
click at [114, 379] on div at bounding box center [91, 365] width 120 height 101
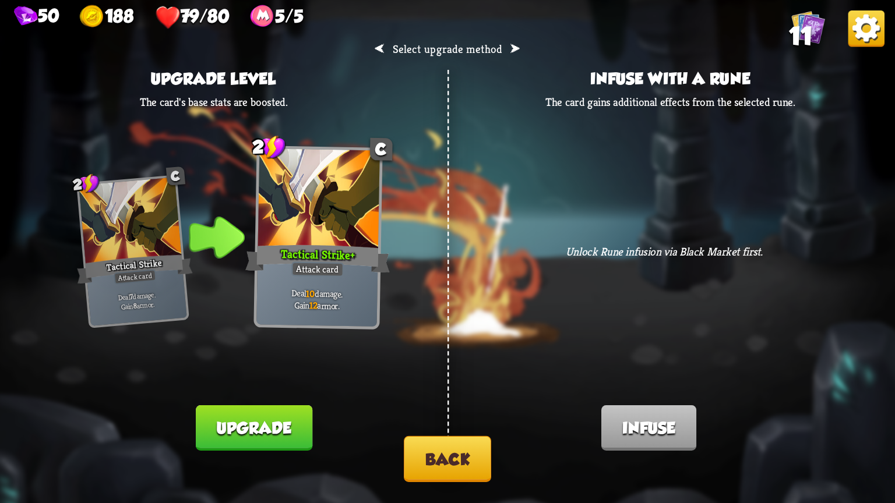
click at [432, 445] on button "Back" at bounding box center [447, 459] width 87 height 46
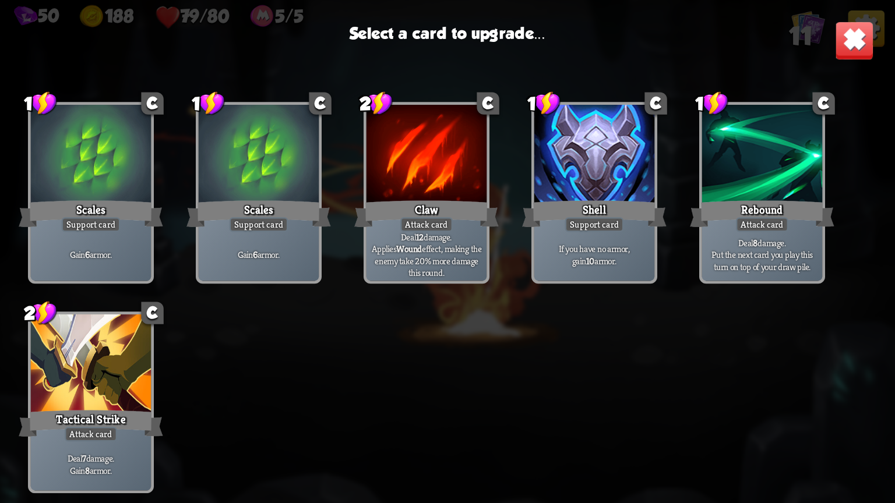
scroll to position [0, 0]
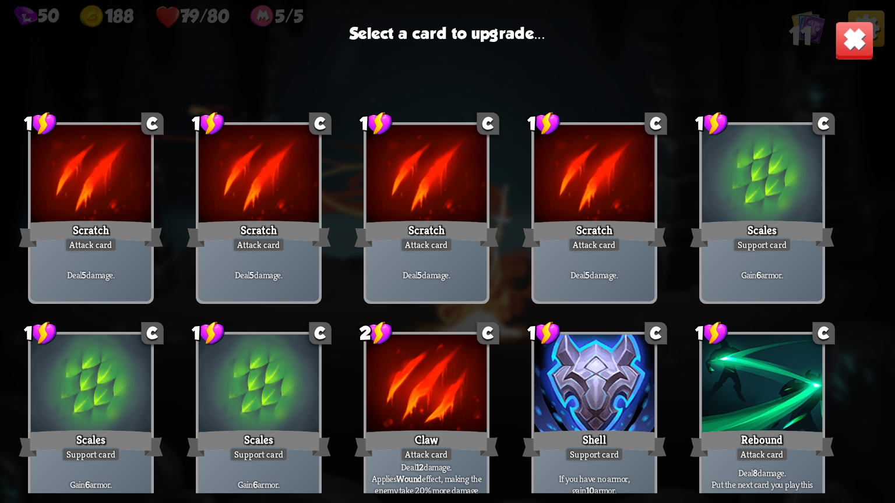
click at [431, 364] on div at bounding box center [426, 385] width 120 height 101
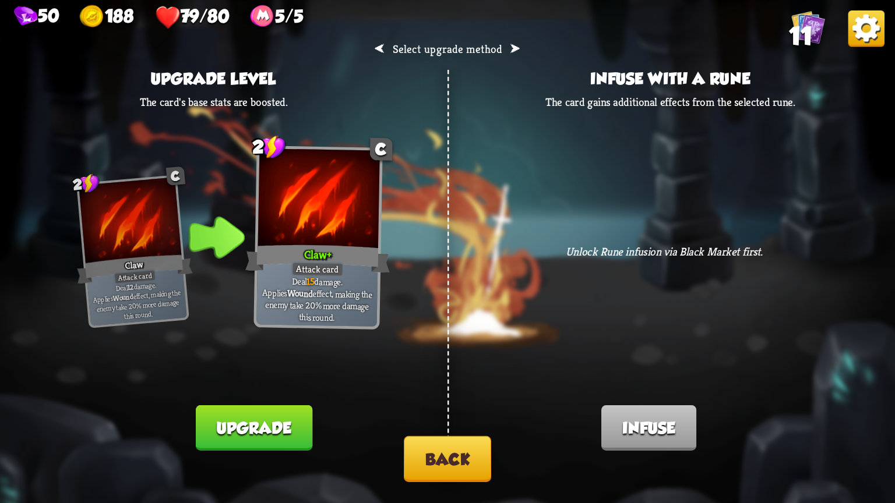
click at [437, 456] on button "Back" at bounding box center [447, 459] width 87 height 46
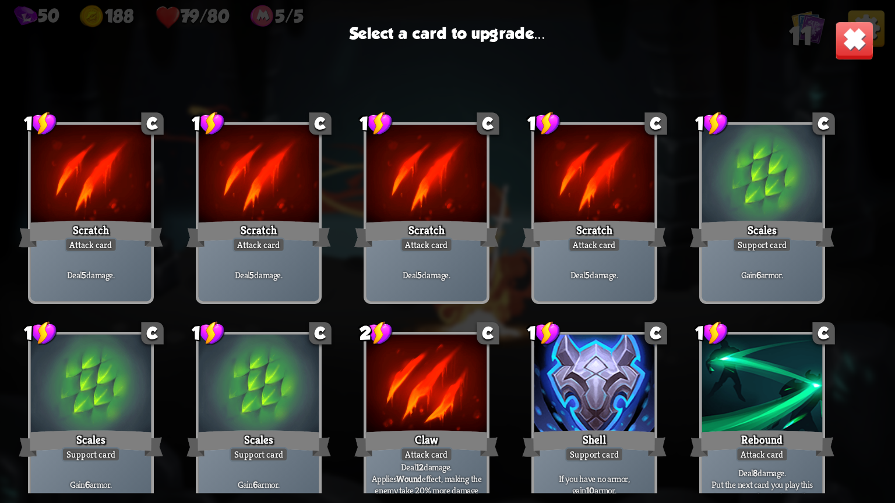
click at [639, 374] on div at bounding box center [594, 385] width 120 height 101
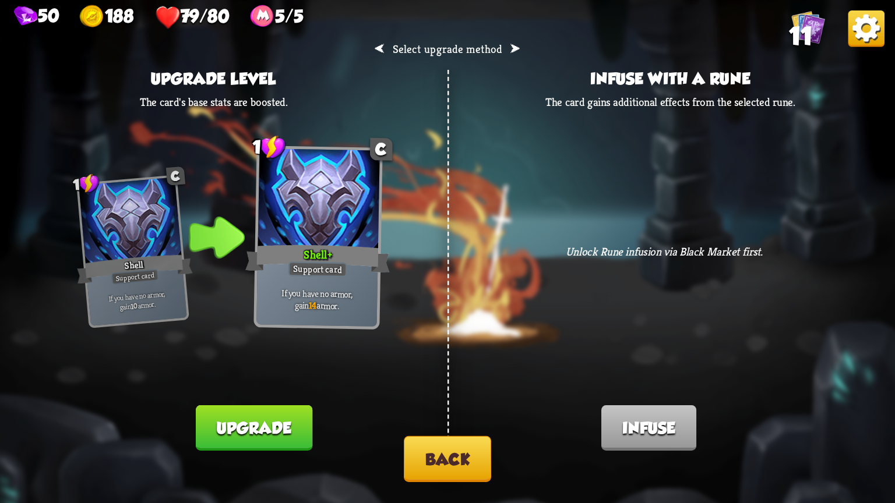
click at [428, 443] on button "Back" at bounding box center [447, 459] width 87 height 46
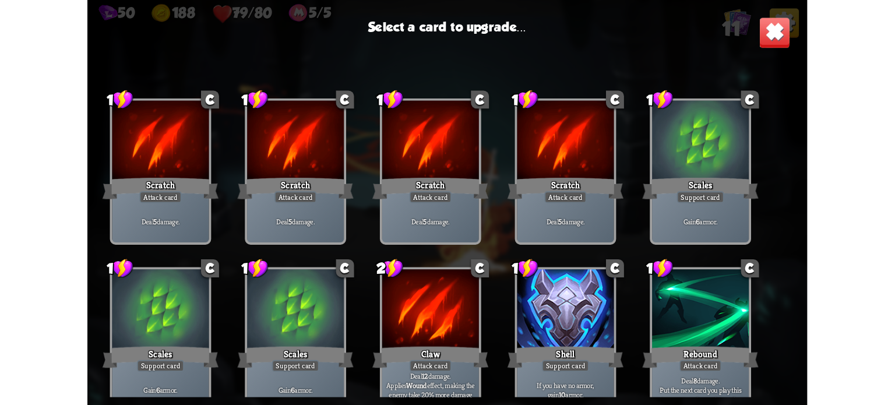
scroll to position [192, 0]
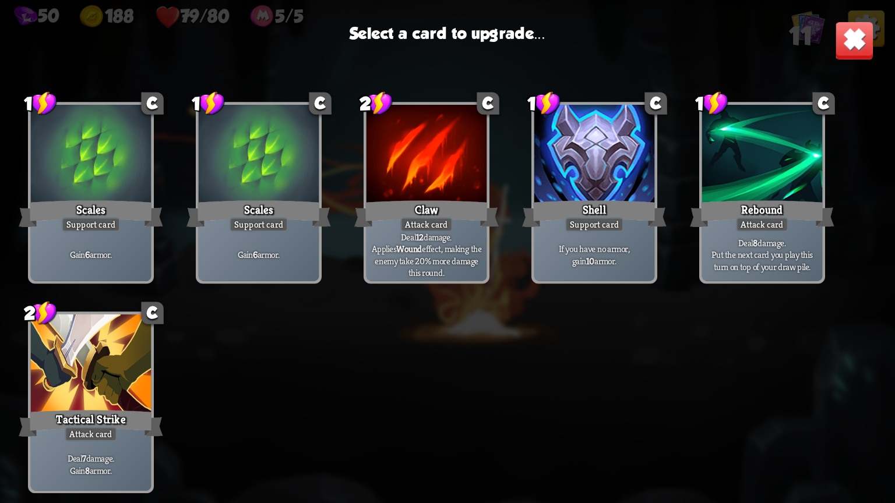
click at [69, 379] on div at bounding box center [91, 365] width 120 height 101
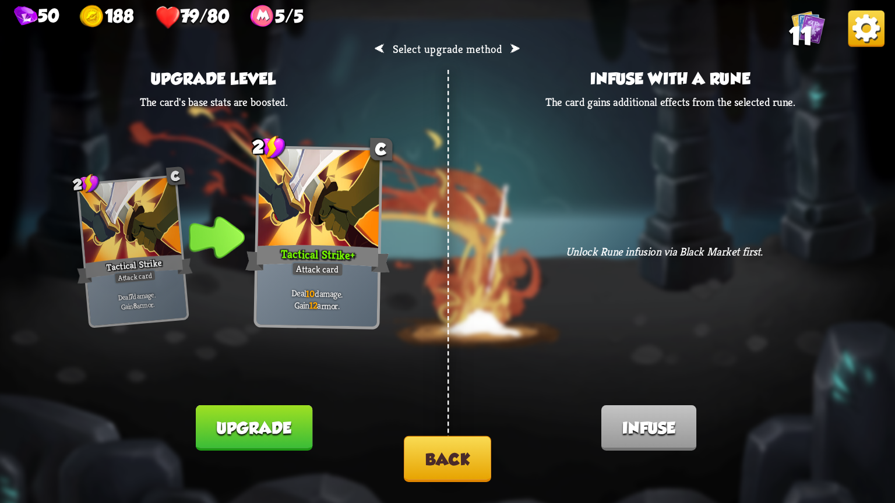
click at [270, 428] on button "Upgrade" at bounding box center [254, 427] width 117 height 45
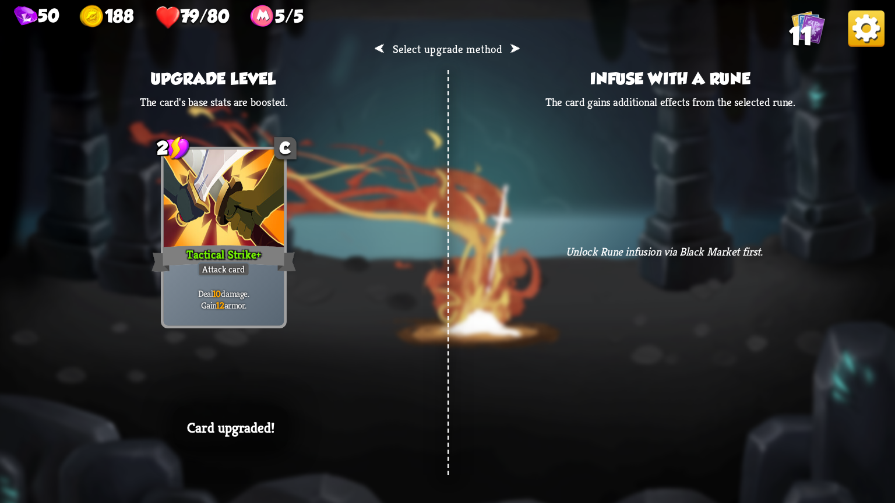
click at [418, 458] on div "⮜ Select upgrade method ⮞ Upgrade level The card's base stats are boosted. 2 C …" at bounding box center [447, 251] width 895 height 503
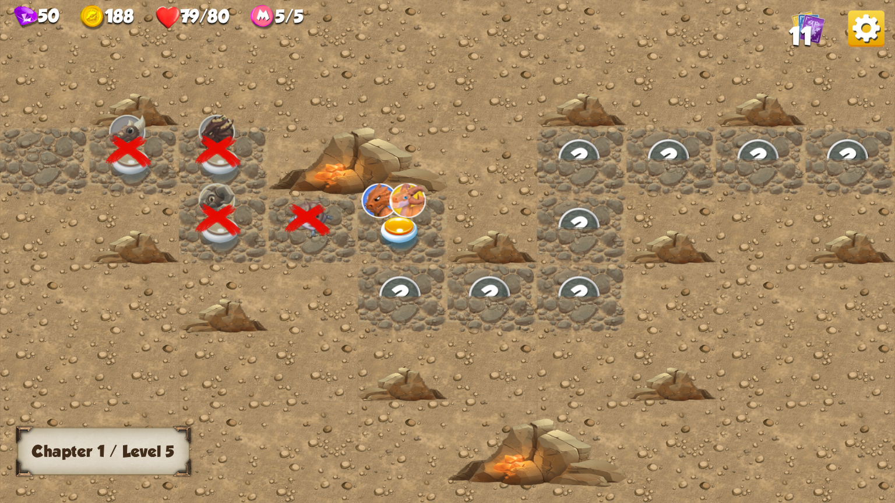
click at [387, 209] on img at bounding box center [379, 201] width 36 height 34
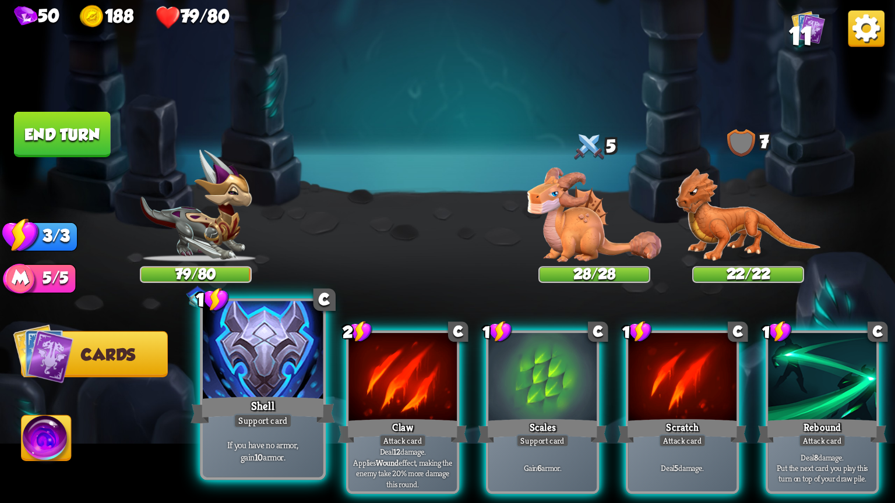
click at [219, 388] on div at bounding box center [263, 351] width 120 height 101
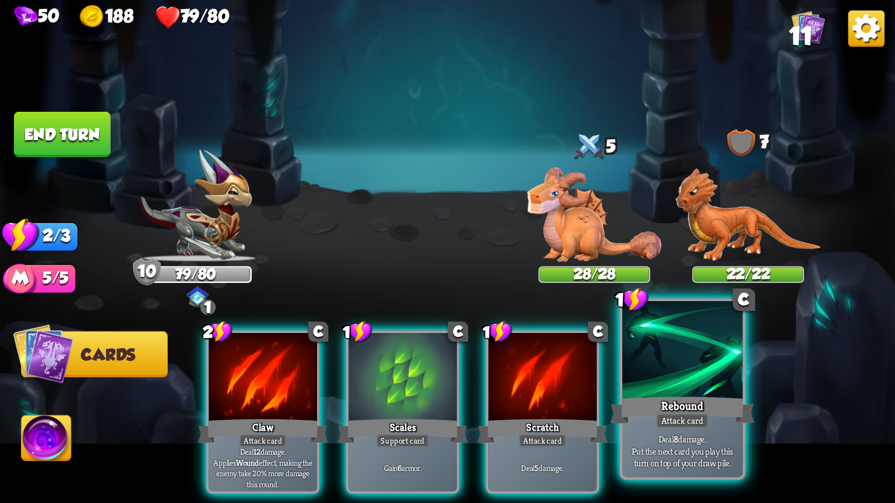
click at [720, 395] on div "Rebound" at bounding box center [682, 410] width 144 height 32
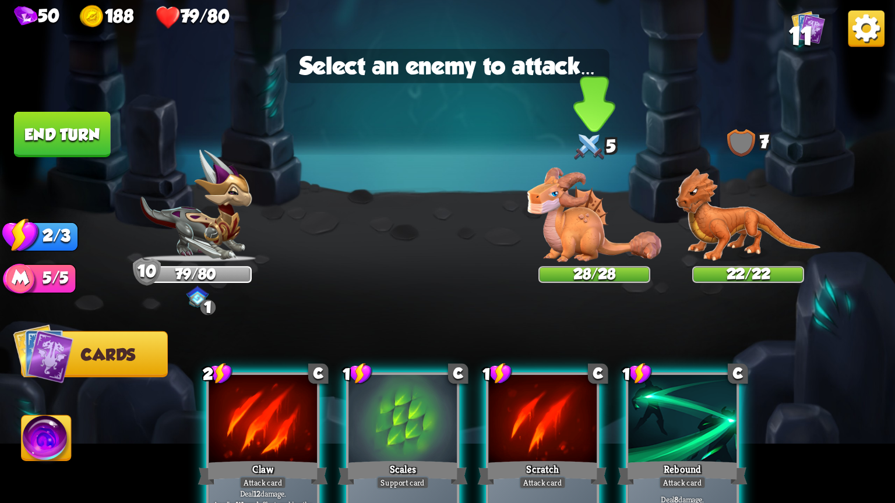
click at [588, 220] on img at bounding box center [594, 215] width 134 height 94
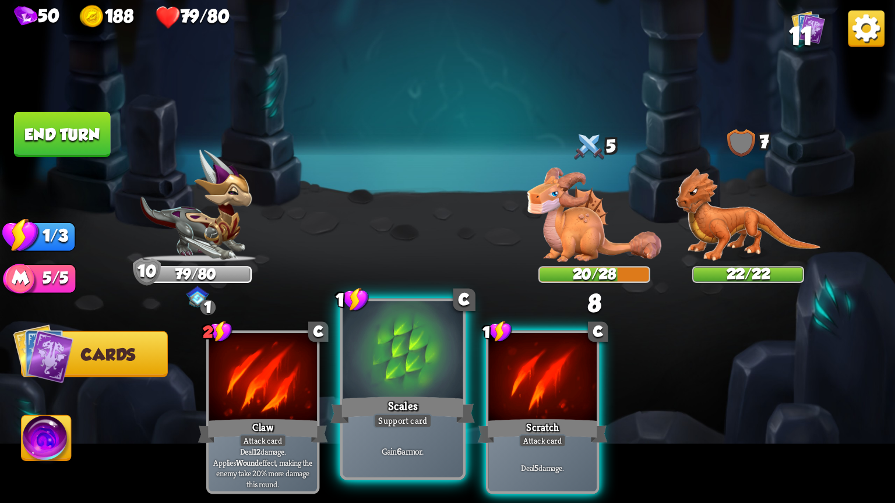
click at [397, 375] on div at bounding box center [403, 351] width 120 height 101
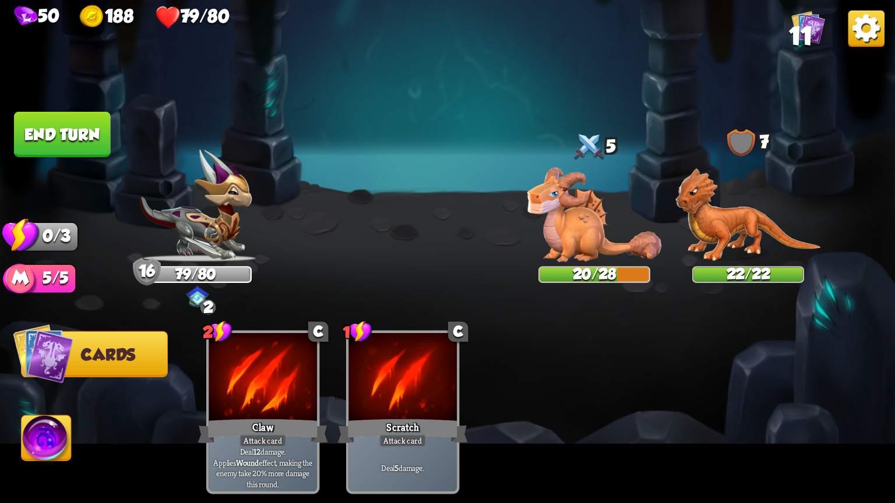
click at [52, 112] on button "End turn" at bounding box center [62, 134] width 97 height 45
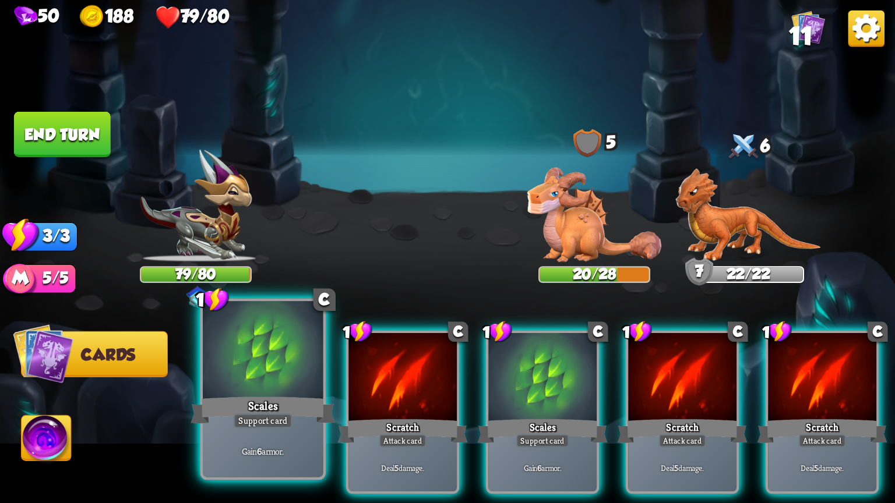
click at [311, 371] on div at bounding box center [263, 351] width 120 height 101
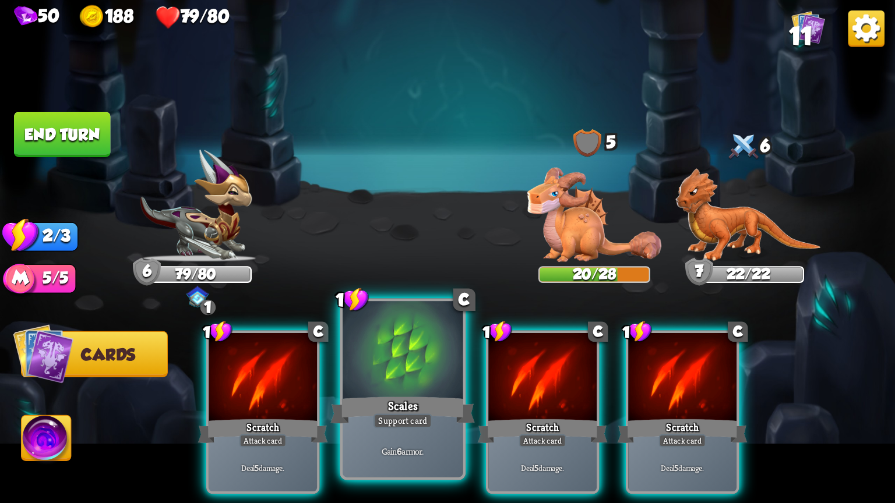
click at [396, 392] on div at bounding box center [403, 351] width 120 height 101
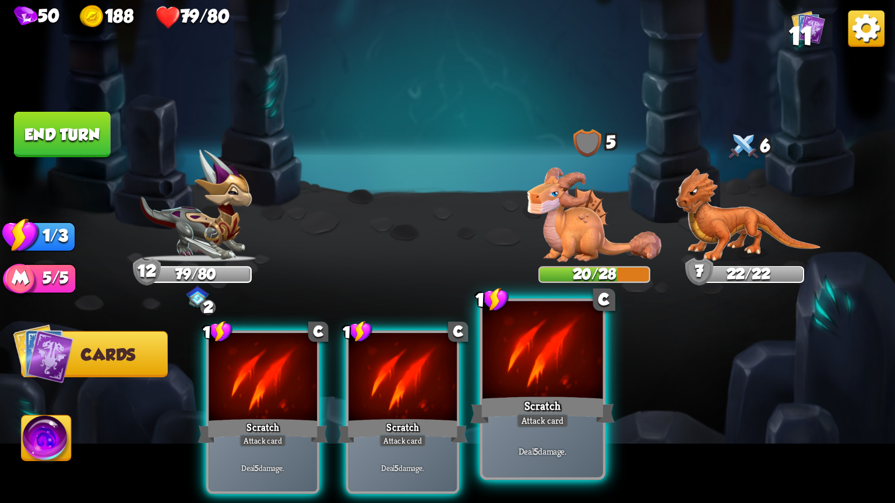
click at [543, 404] on div "Scratch" at bounding box center [542, 410] width 144 height 32
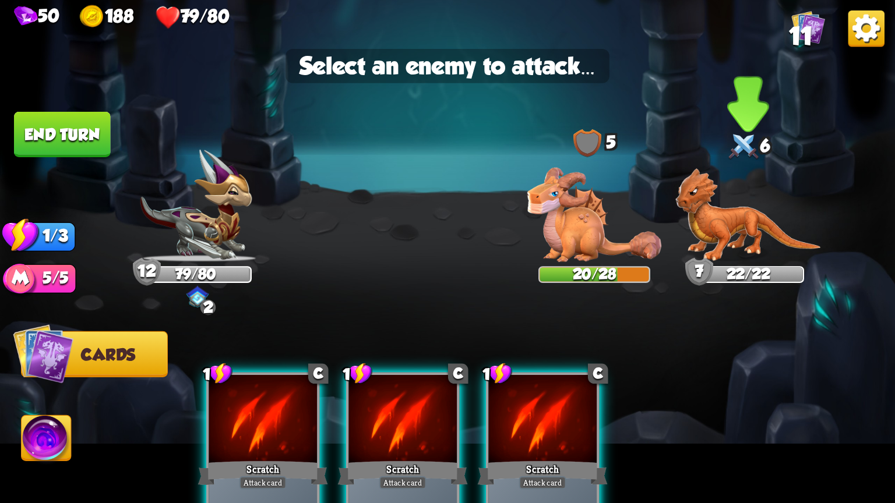
click at [692, 195] on img at bounding box center [748, 215] width 146 height 94
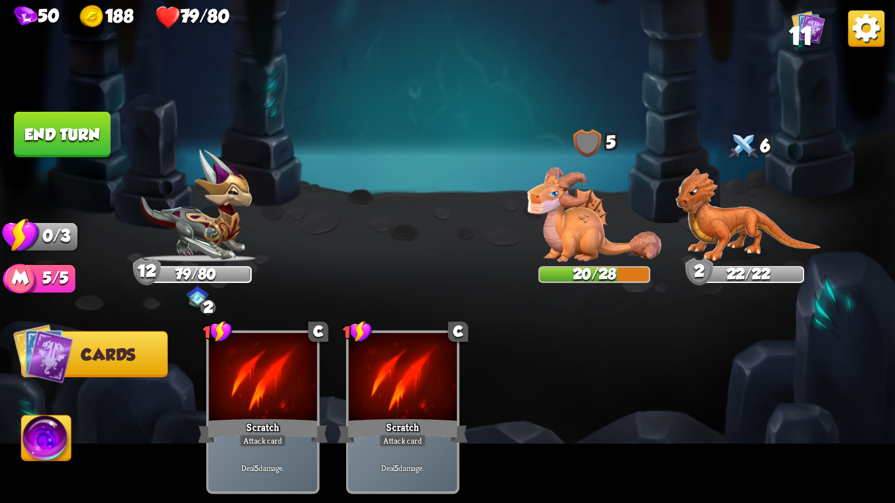
click at [38, 129] on button "End turn" at bounding box center [62, 134] width 97 height 45
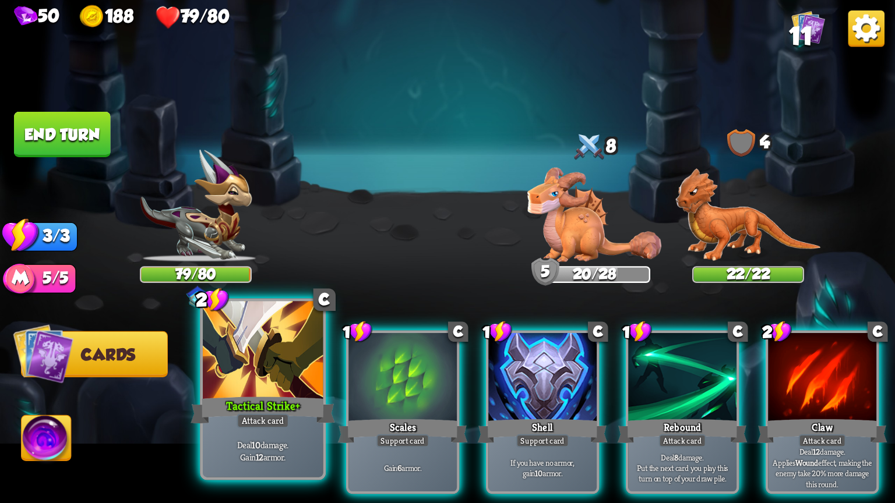
click at [299, 370] on div at bounding box center [263, 351] width 120 height 101
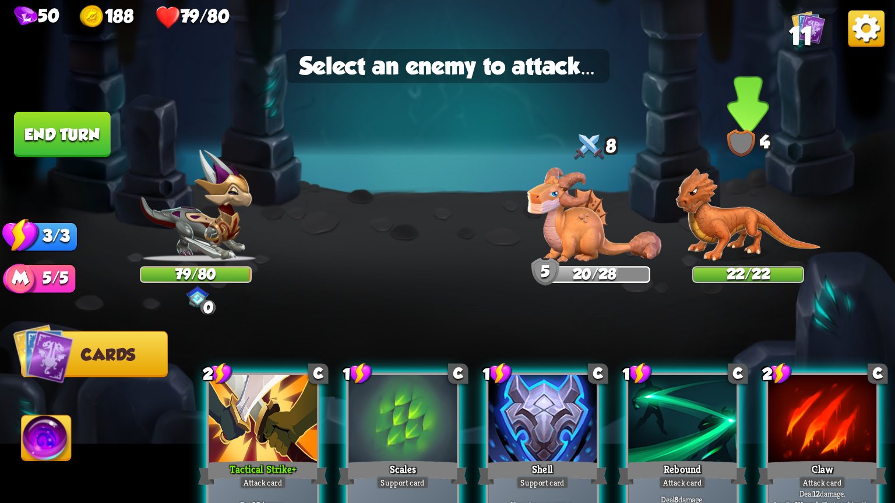
click at [701, 225] on img at bounding box center [748, 215] width 146 height 94
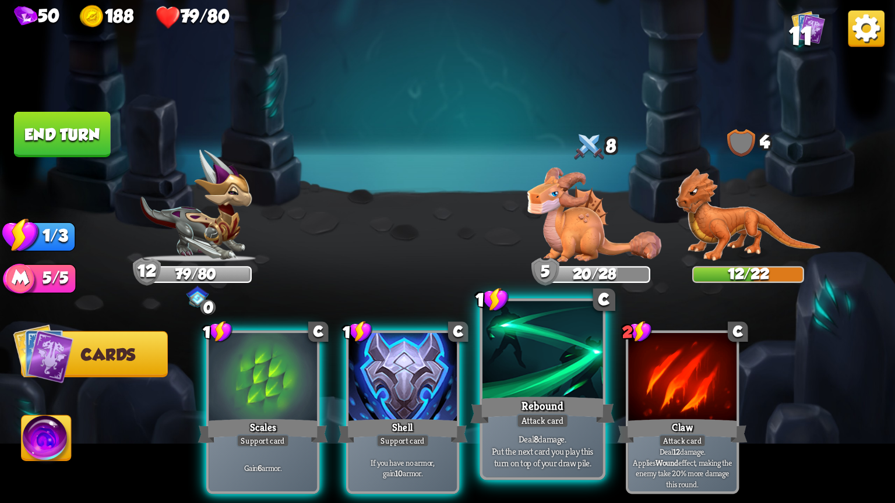
click at [540, 406] on div "Rebound" at bounding box center [542, 410] width 144 height 32
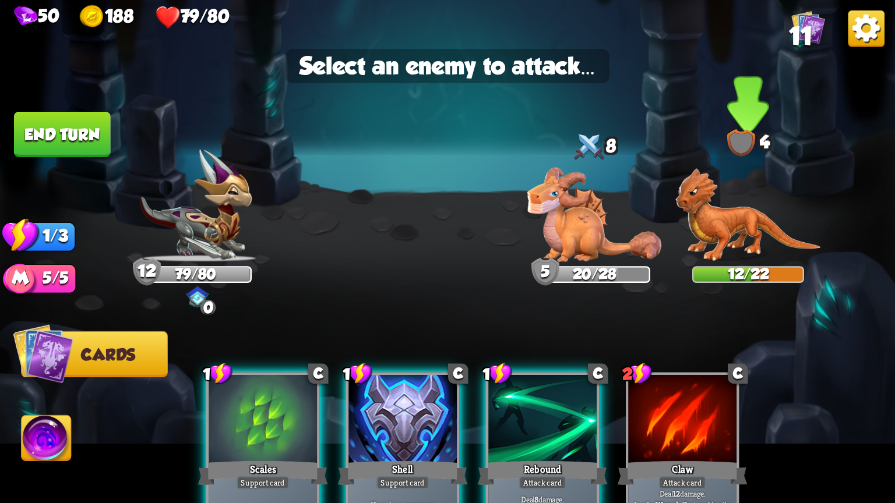
click at [743, 202] on img at bounding box center [748, 215] width 146 height 94
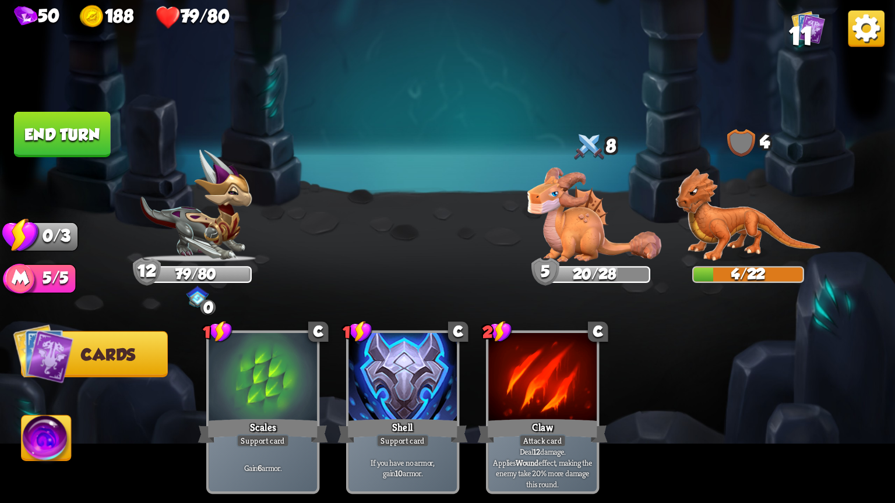
click at [57, 136] on button "End turn" at bounding box center [62, 134] width 97 height 45
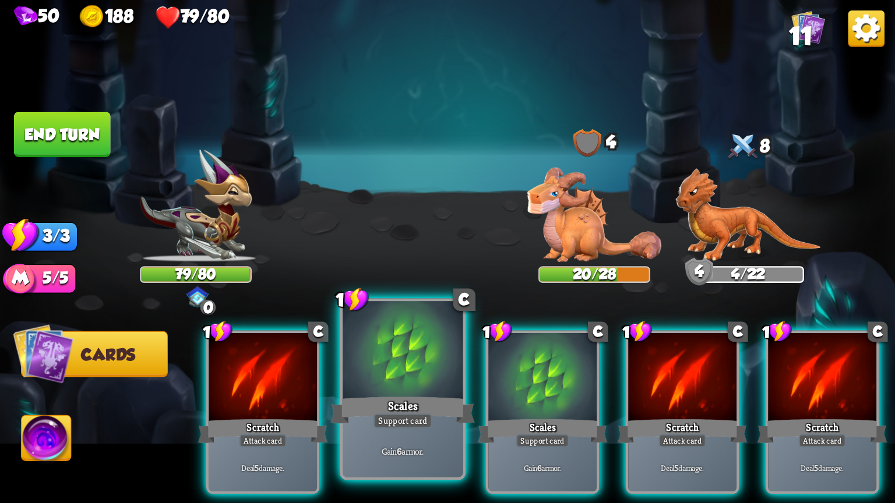
click at [398, 379] on div at bounding box center [403, 351] width 120 height 101
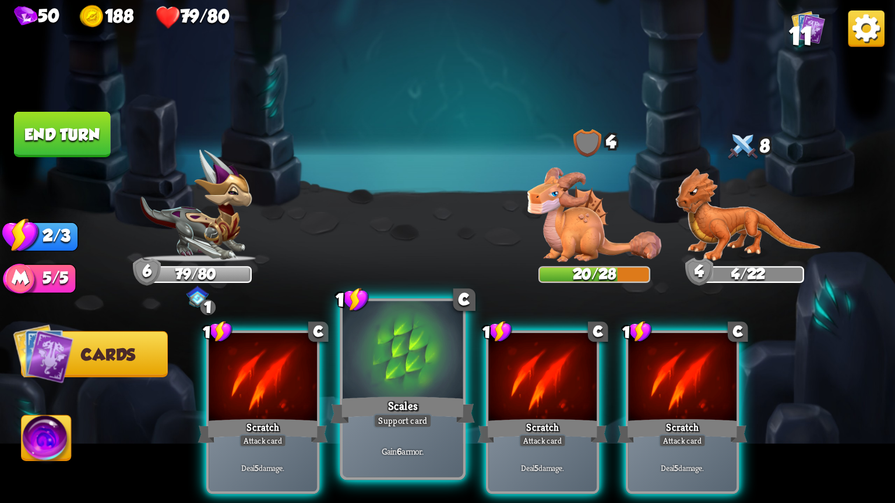
click at [400, 379] on div at bounding box center [403, 351] width 120 height 101
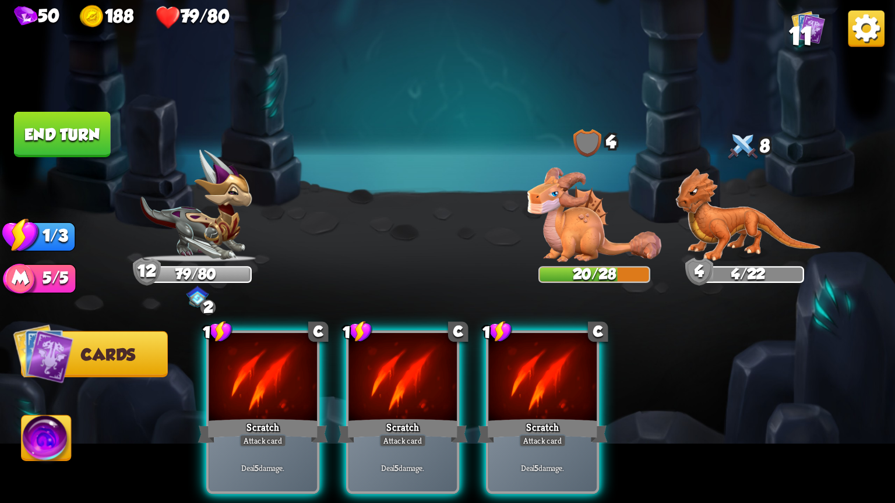
click at [400, 379] on div at bounding box center [402, 378] width 108 height 91
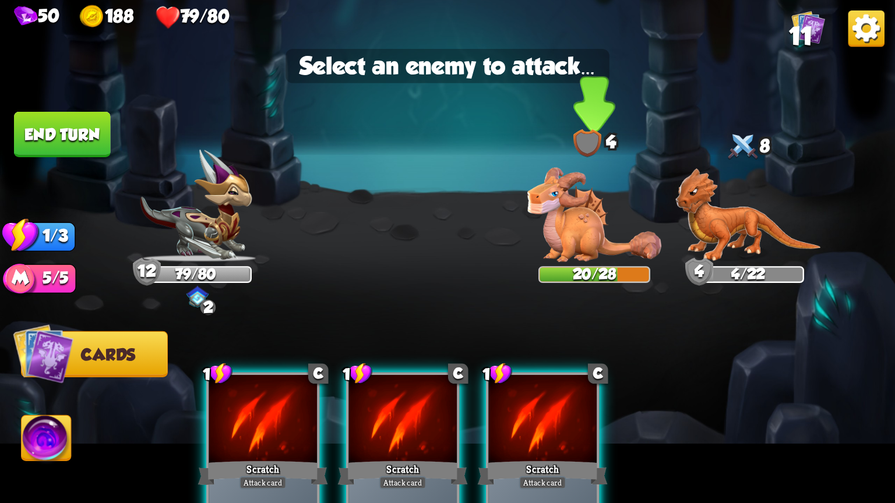
click at [565, 225] on img at bounding box center [594, 215] width 134 height 94
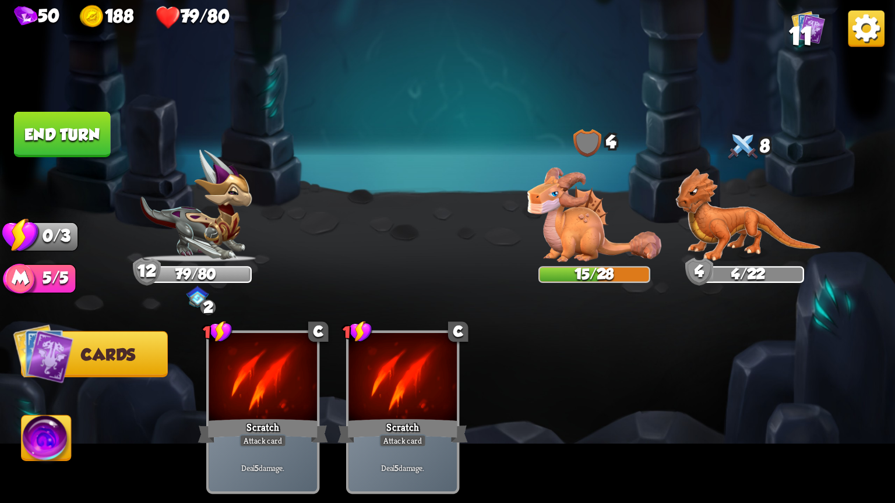
click at [76, 125] on button "End turn" at bounding box center [62, 134] width 97 height 45
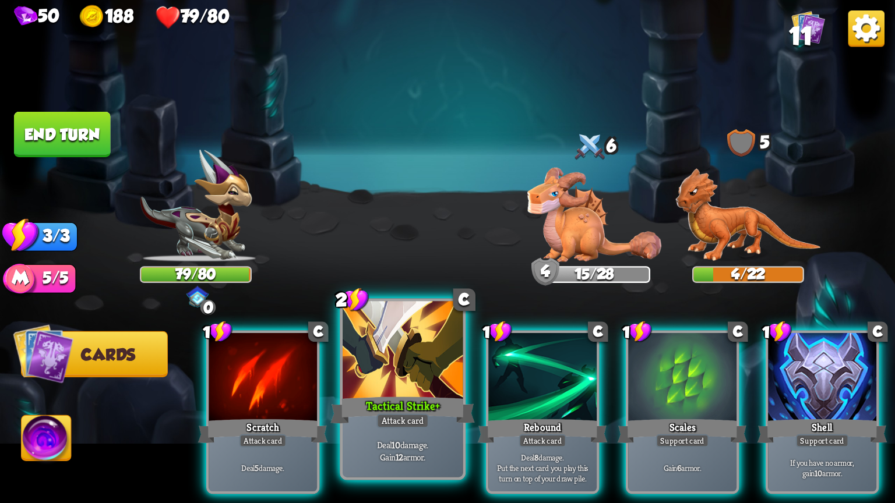
click at [411, 400] on div "Tactical Strike +" at bounding box center [402, 410] width 144 height 32
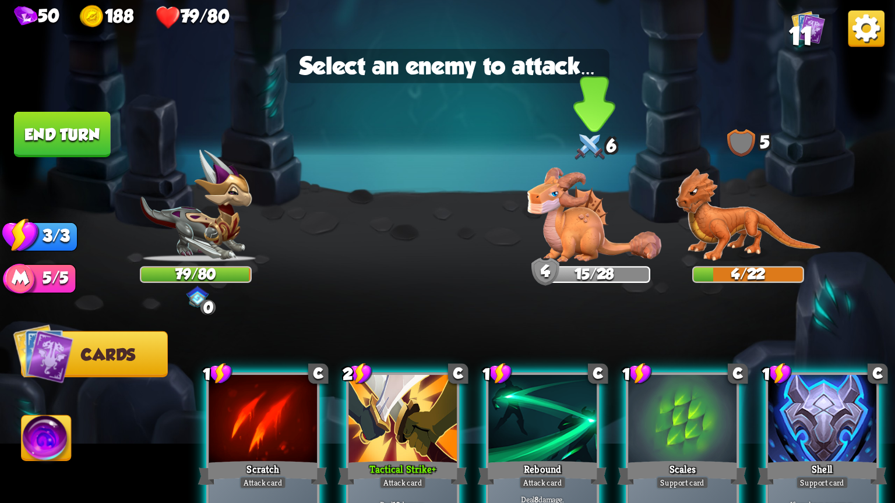
click at [593, 216] on img at bounding box center [594, 215] width 134 height 94
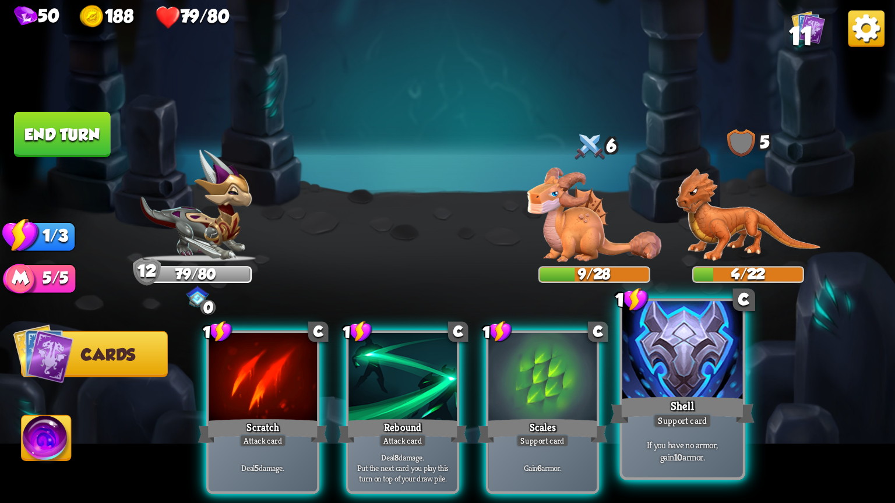
click at [645, 447] on p "If you have no armor, gain 10 armor." at bounding box center [682, 451] width 114 height 24
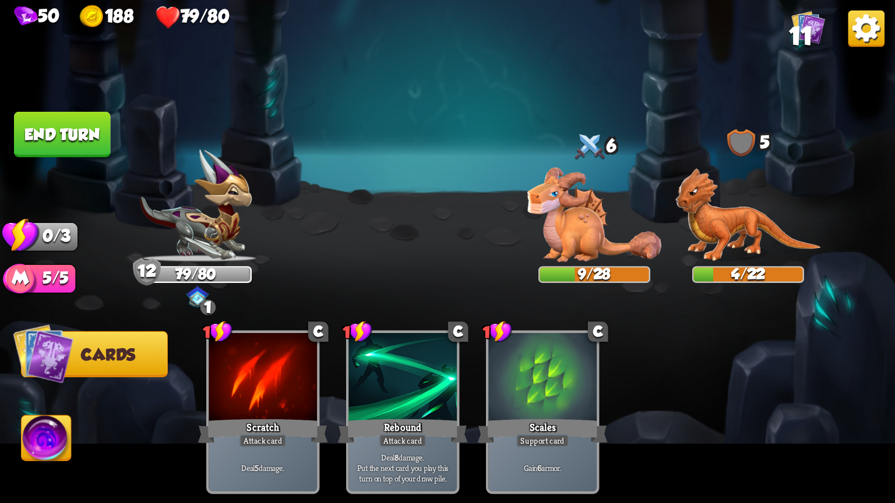
click at [53, 125] on button "End turn" at bounding box center [62, 134] width 97 height 45
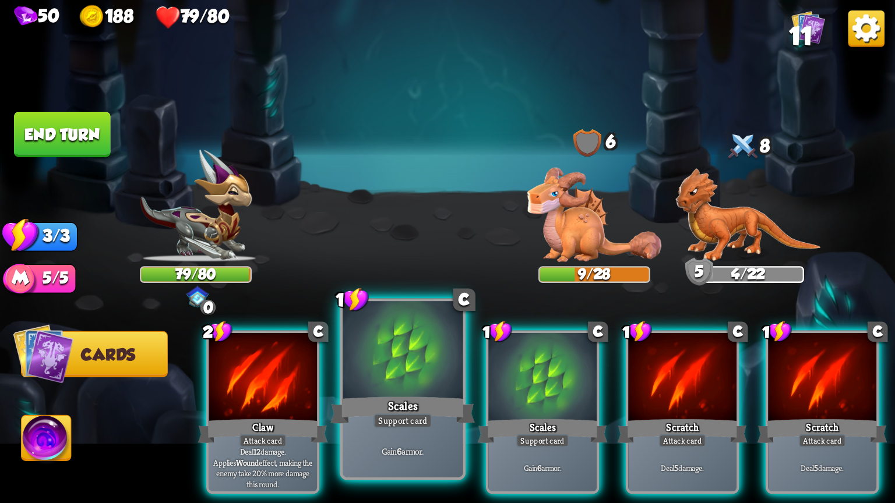
click at [392, 391] on div at bounding box center [403, 351] width 120 height 101
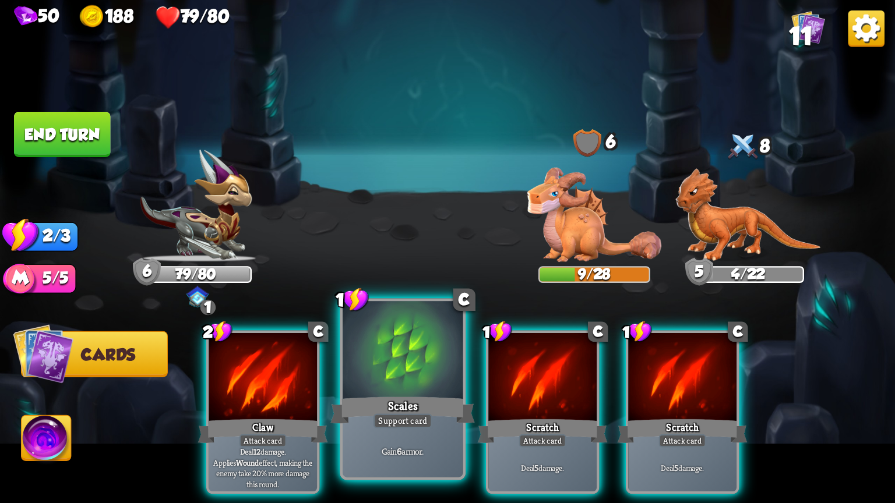
click at [371, 389] on div at bounding box center [403, 351] width 120 height 101
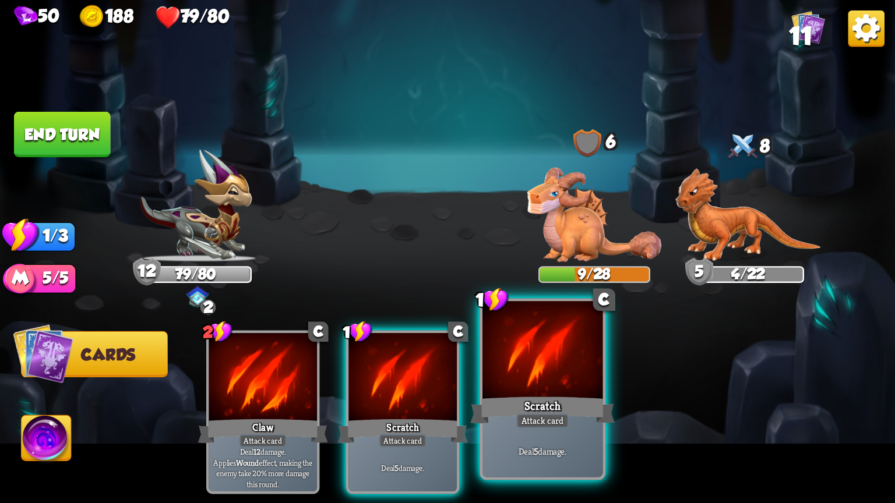
click at [494, 361] on div at bounding box center [542, 351] width 120 height 101
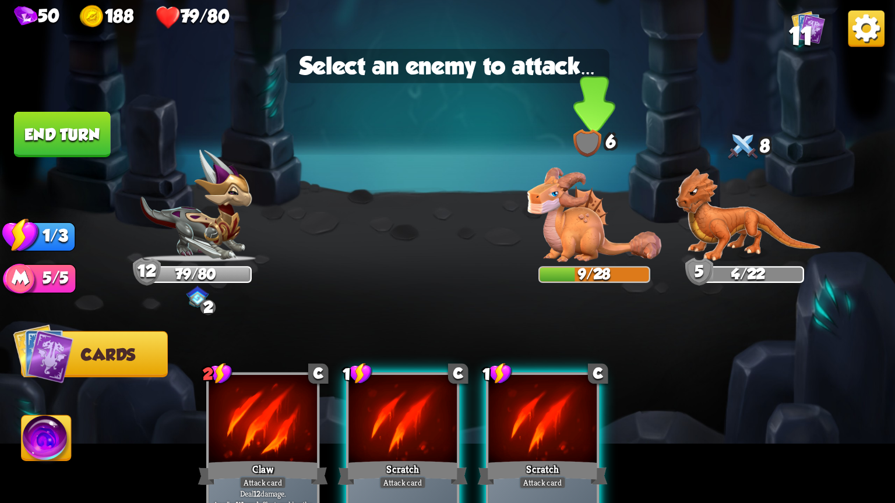
click at [565, 216] on img at bounding box center [594, 215] width 134 height 94
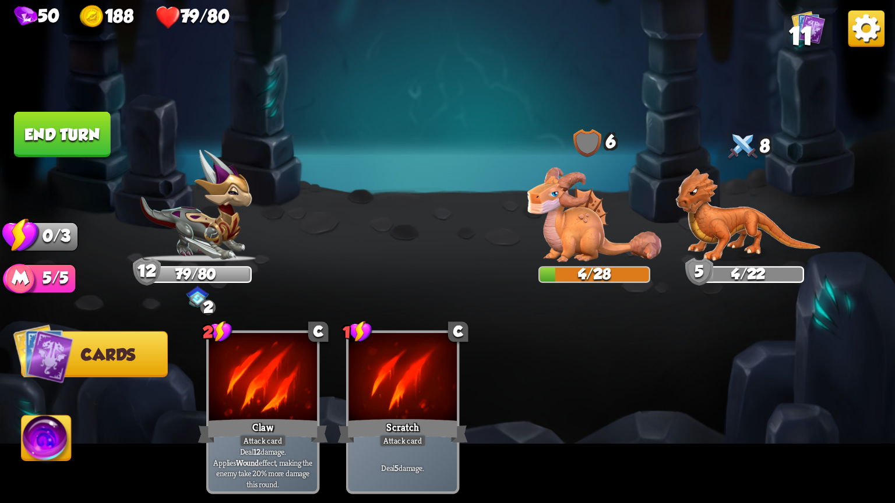
click at [61, 127] on button "End turn" at bounding box center [62, 134] width 97 height 45
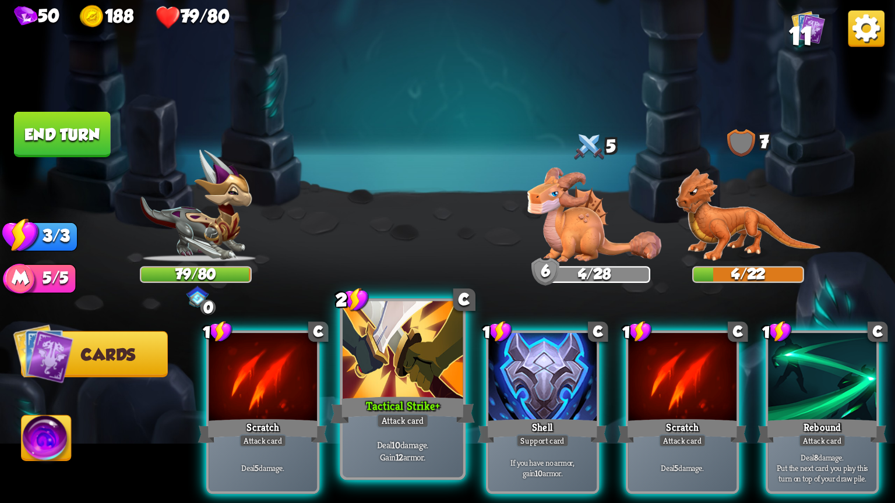
click at [418, 398] on div "Tactical Strike +" at bounding box center [402, 410] width 144 height 32
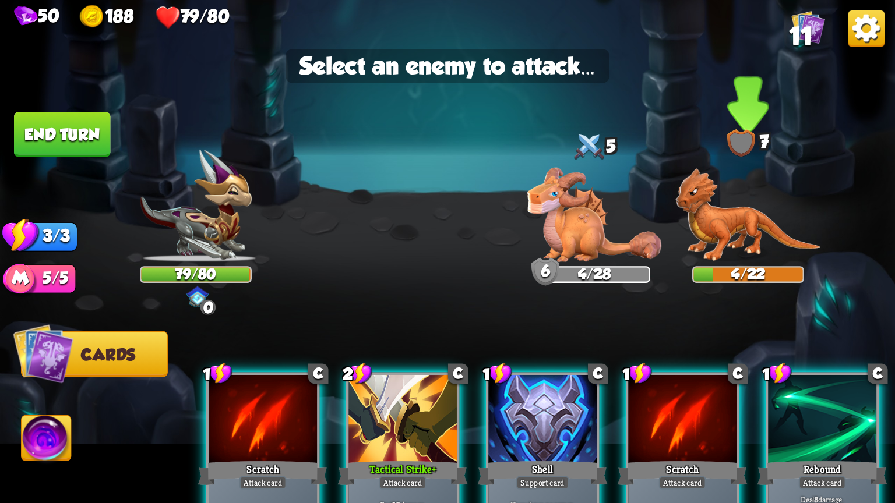
click at [757, 213] on img at bounding box center [748, 215] width 146 height 94
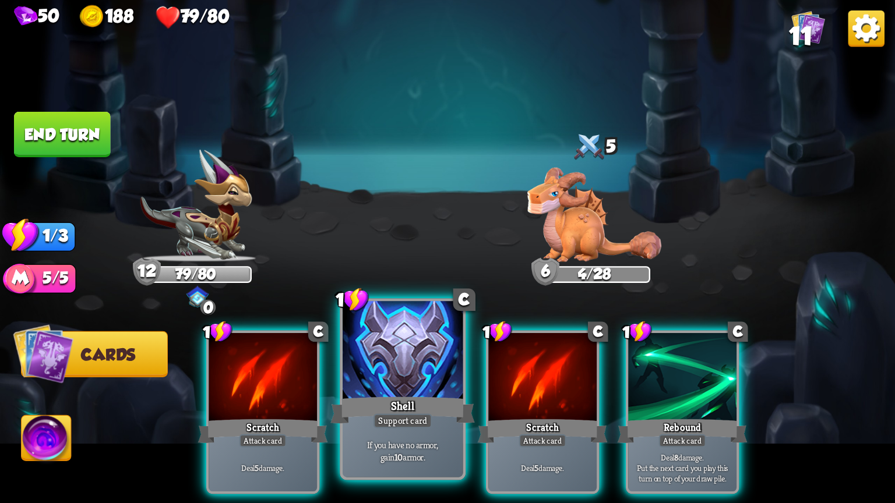
click at [438, 364] on div at bounding box center [403, 351] width 120 height 101
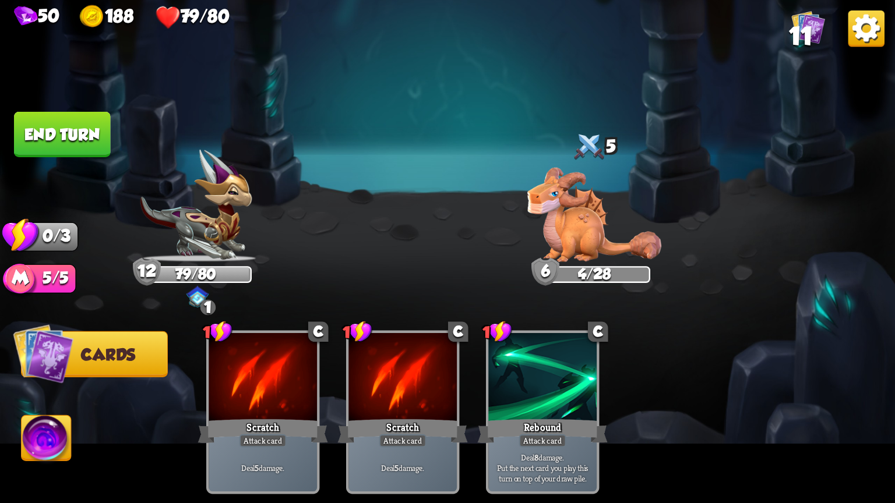
click at [80, 138] on button "End turn" at bounding box center [62, 134] width 97 height 45
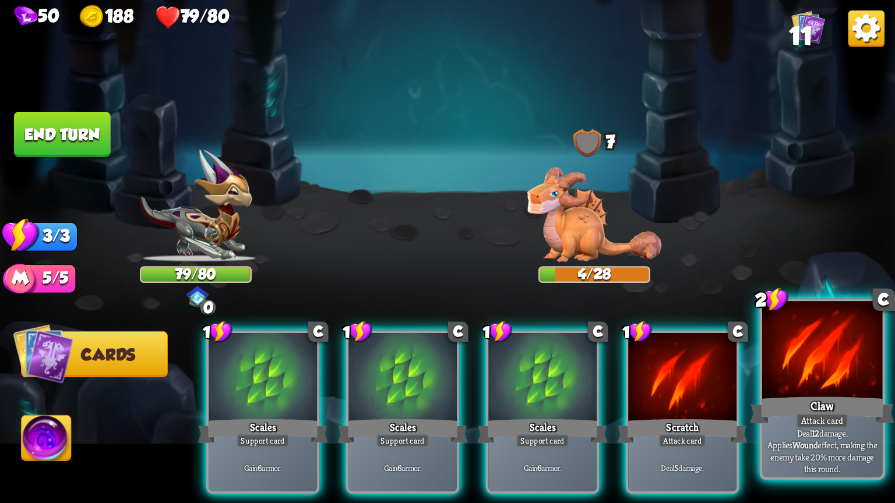
click at [828, 432] on div "Deal 12 damage. Applies Wound effect, making the enemy take 20% more damage thi…" at bounding box center [822, 451] width 120 height 52
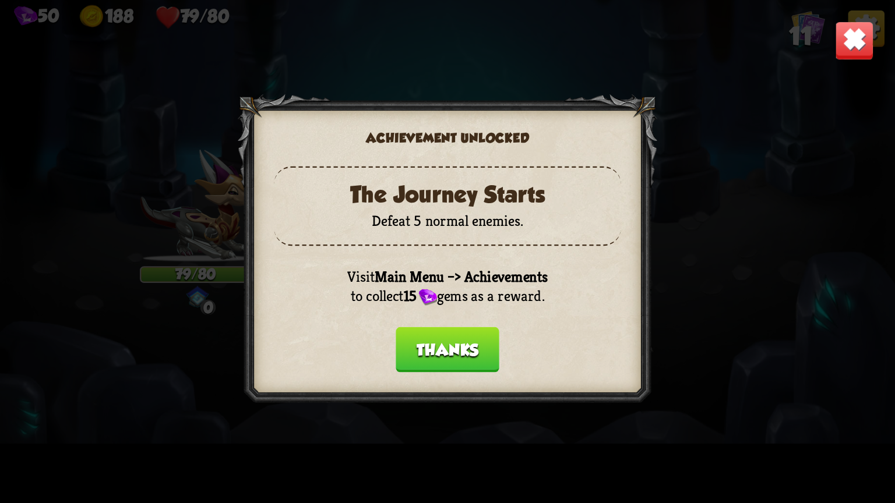
click at [428, 346] on button "Thanks" at bounding box center [448, 349] width 104 height 45
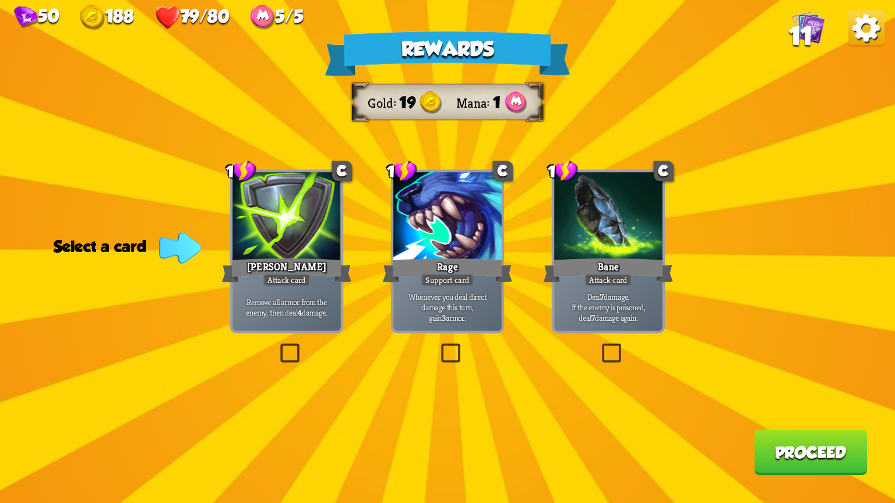
click at [277, 346] on label at bounding box center [277, 346] width 0 height 0
click at [0, 0] on input "checkbox" at bounding box center [0, 0] width 0 height 0
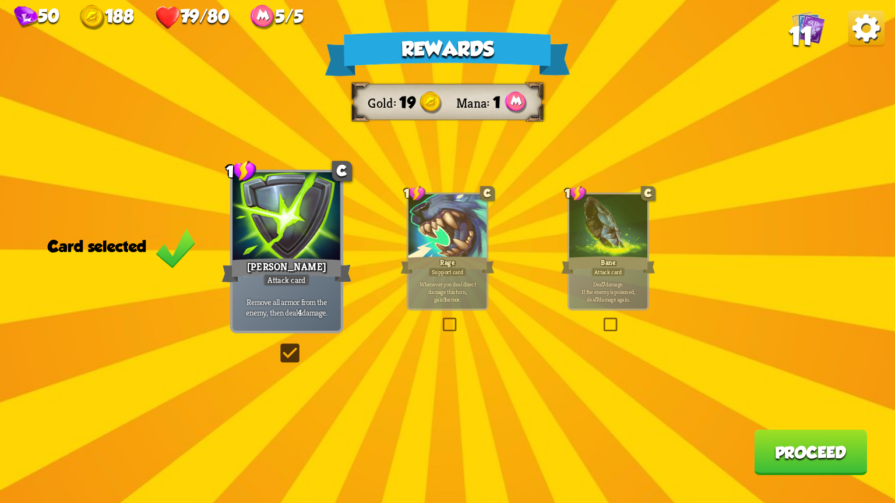
click at [775, 452] on button "Proceed" at bounding box center [810, 452] width 113 height 45
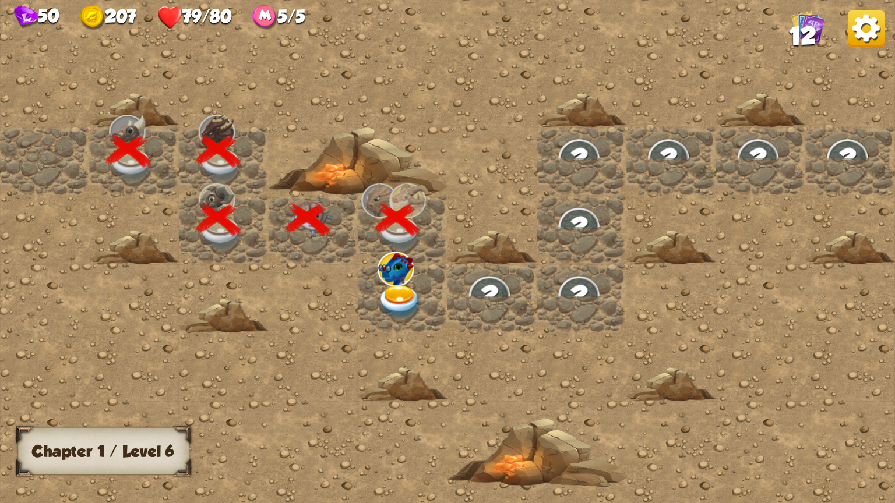
click at [419, 305] on img at bounding box center [400, 302] width 45 height 35
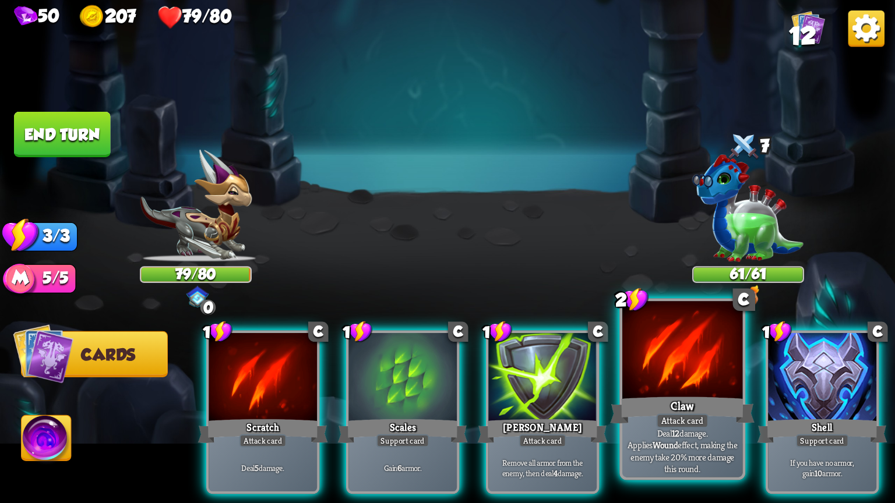
click at [708, 392] on div at bounding box center [682, 351] width 120 height 101
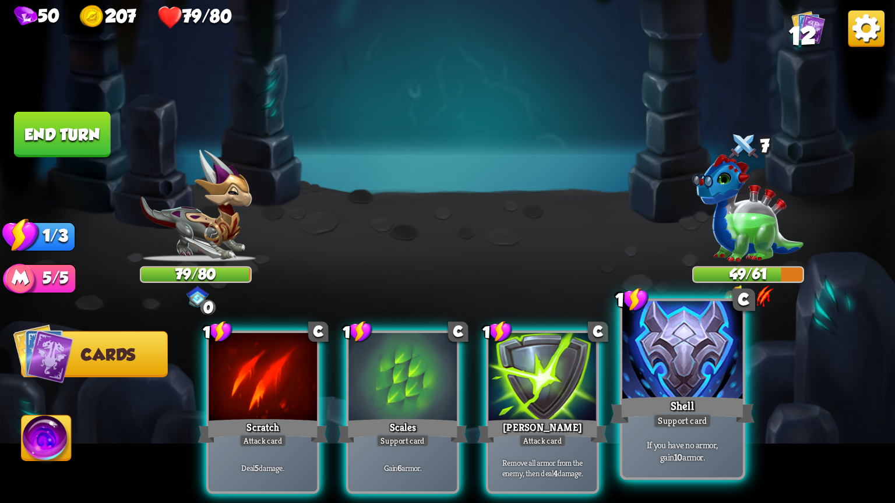
click at [643, 390] on div at bounding box center [682, 351] width 120 height 101
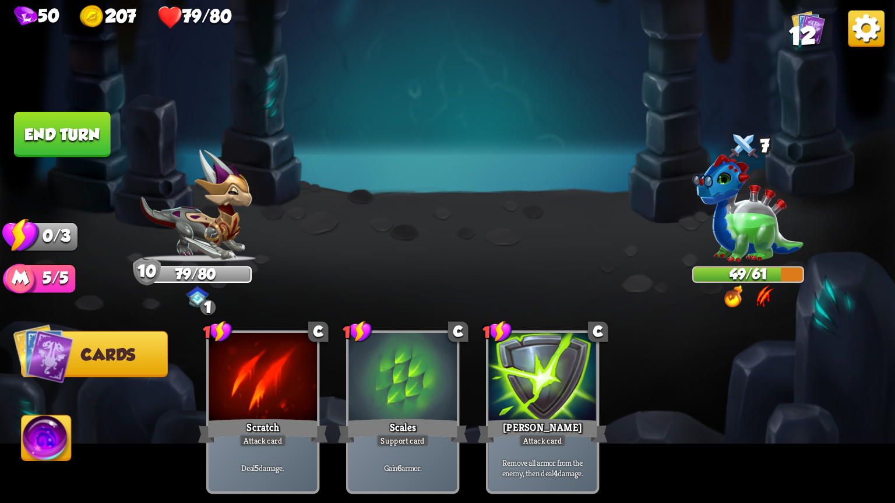
click at [83, 133] on button "End turn" at bounding box center [62, 134] width 97 height 45
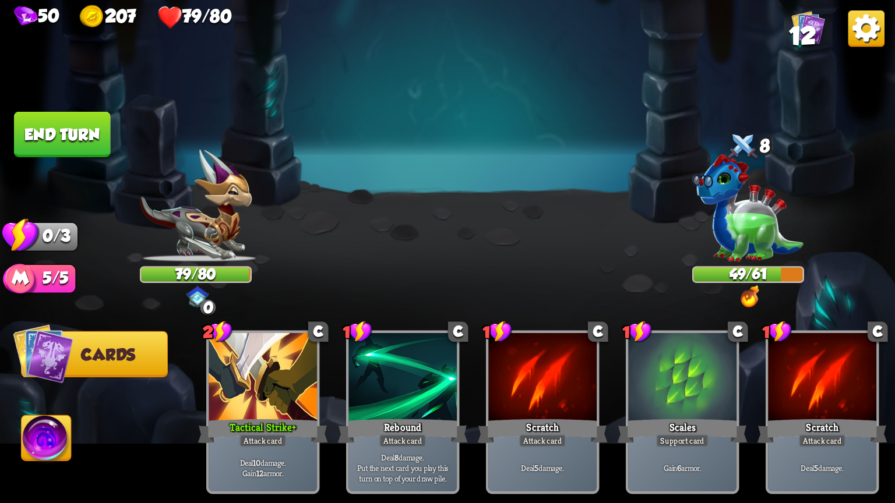
click at [125, 338] on button "Cards" at bounding box center [94, 354] width 147 height 46
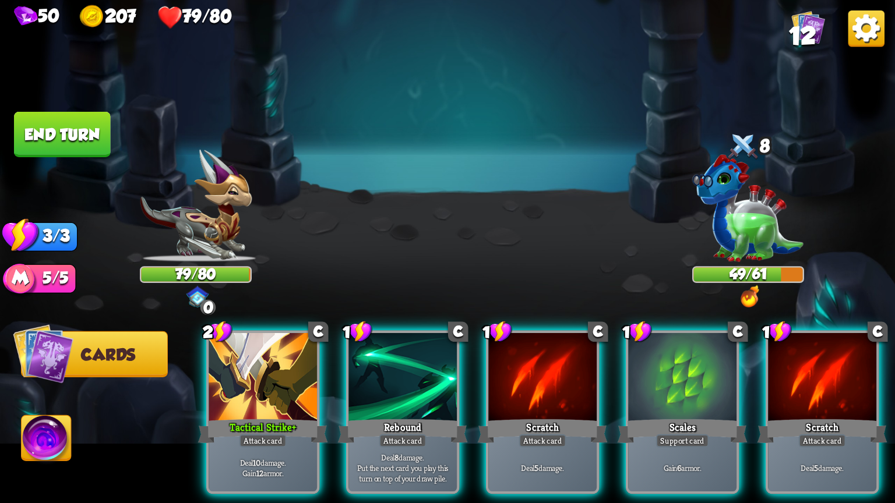
click at [129, 345] on button "Cards" at bounding box center [94, 354] width 147 height 46
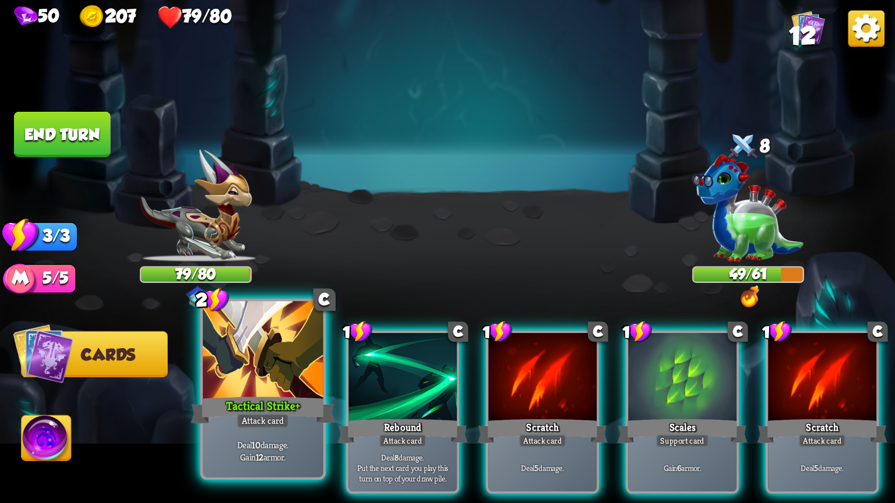
click at [292, 413] on div "Tactical Strike +" at bounding box center [263, 410] width 144 height 32
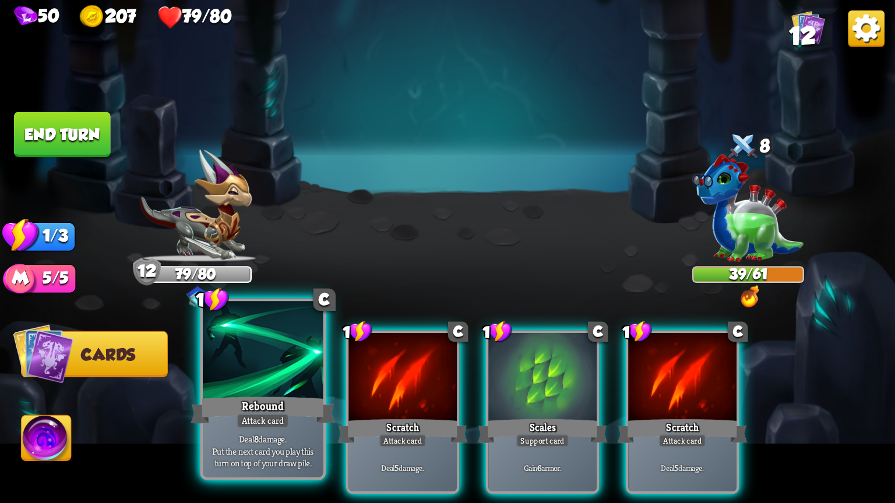
click at [224, 411] on div "Rebound" at bounding box center [263, 410] width 144 height 32
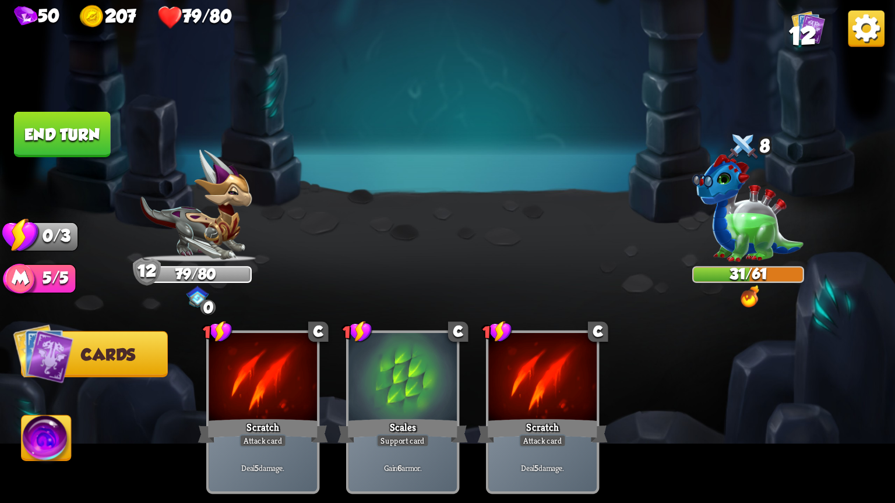
click at [65, 128] on button "End turn" at bounding box center [62, 134] width 97 height 45
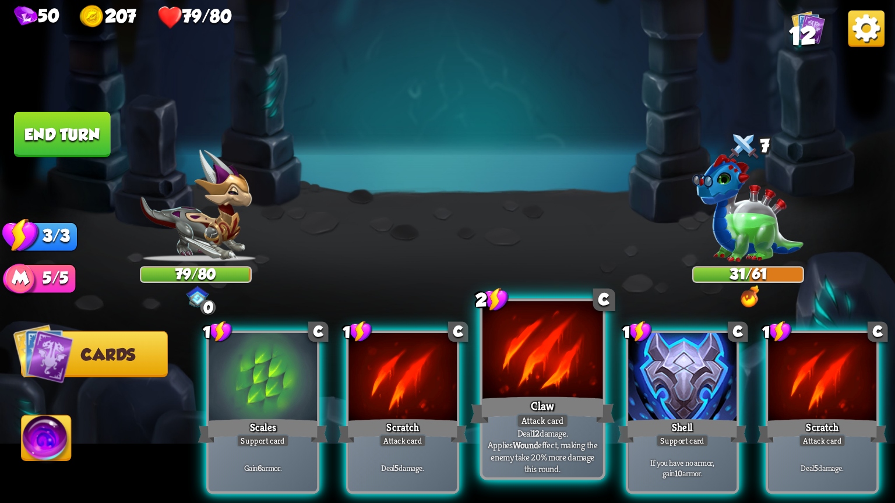
click at [526, 336] on div at bounding box center [542, 351] width 120 height 101
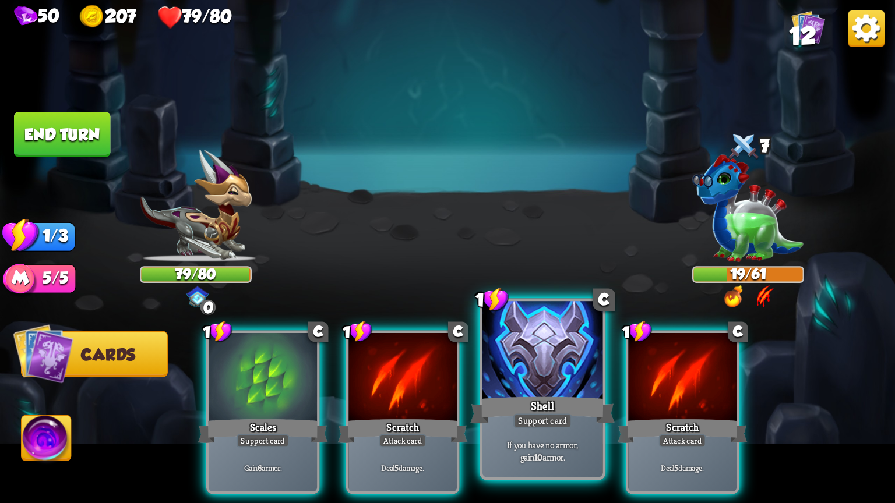
click at [570, 367] on div at bounding box center [542, 351] width 120 height 101
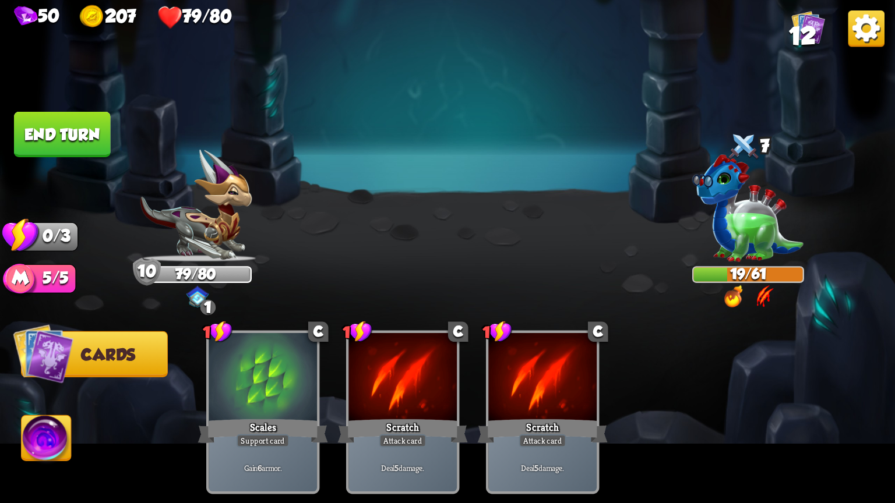
click at [59, 130] on button "End turn" at bounding box center [62, 134] width 97 height 45
